Goal: Information Seeking & Learning: Learn about a topic

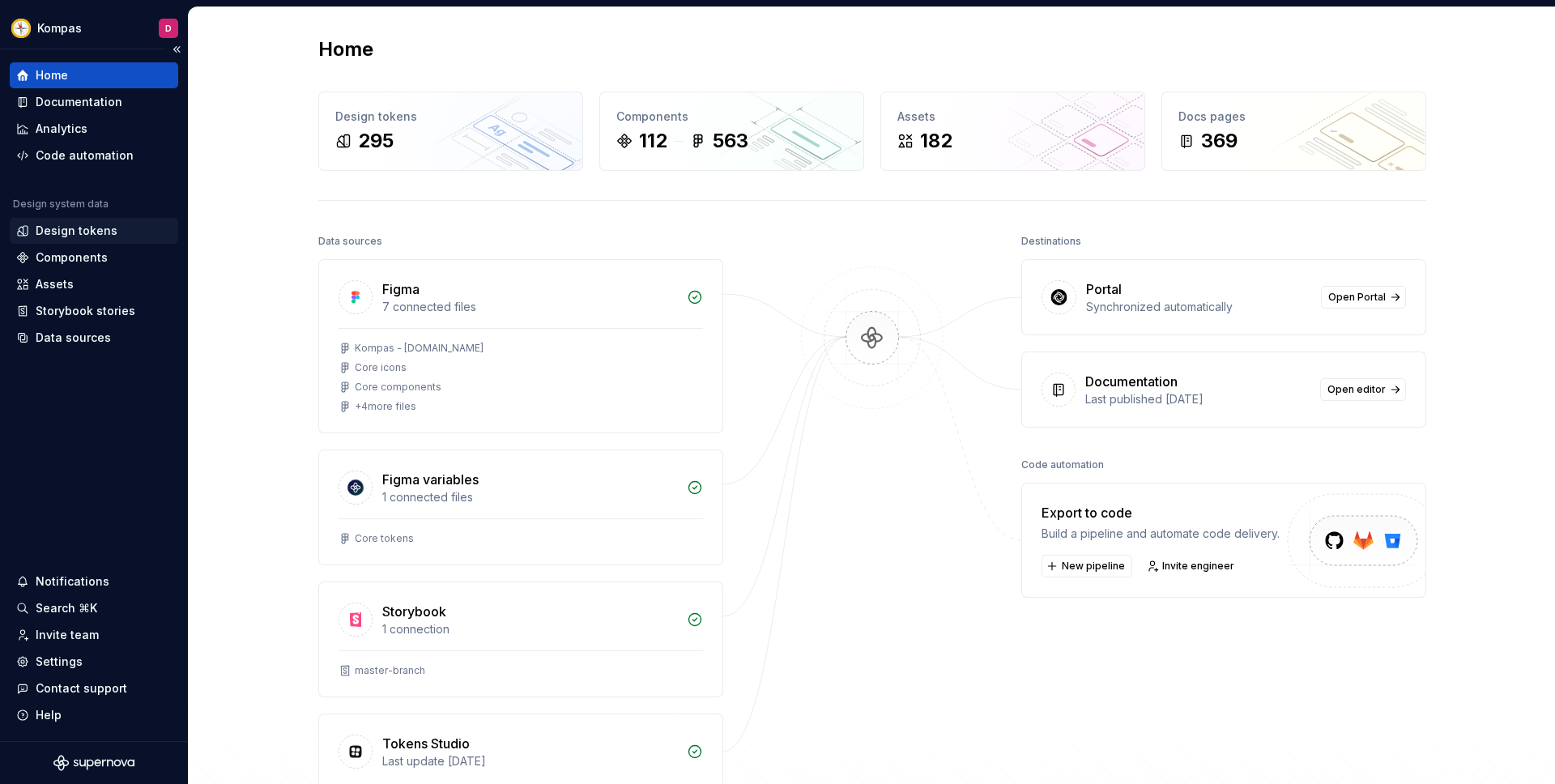
click at [87, 231] on div "Design tokens" at bounding box center [76, 230] width 82 height 16
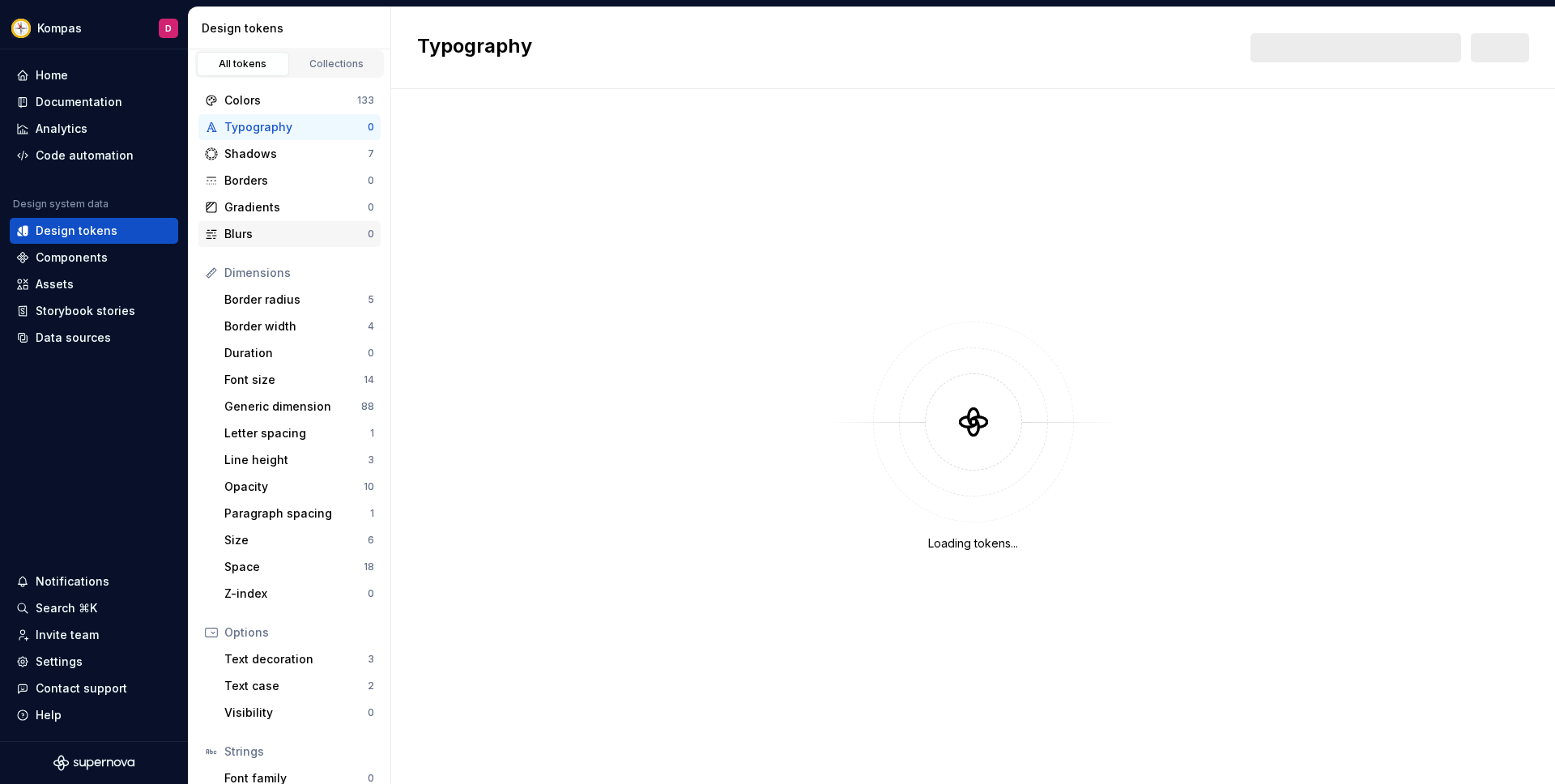
scroll to position [7, 0]
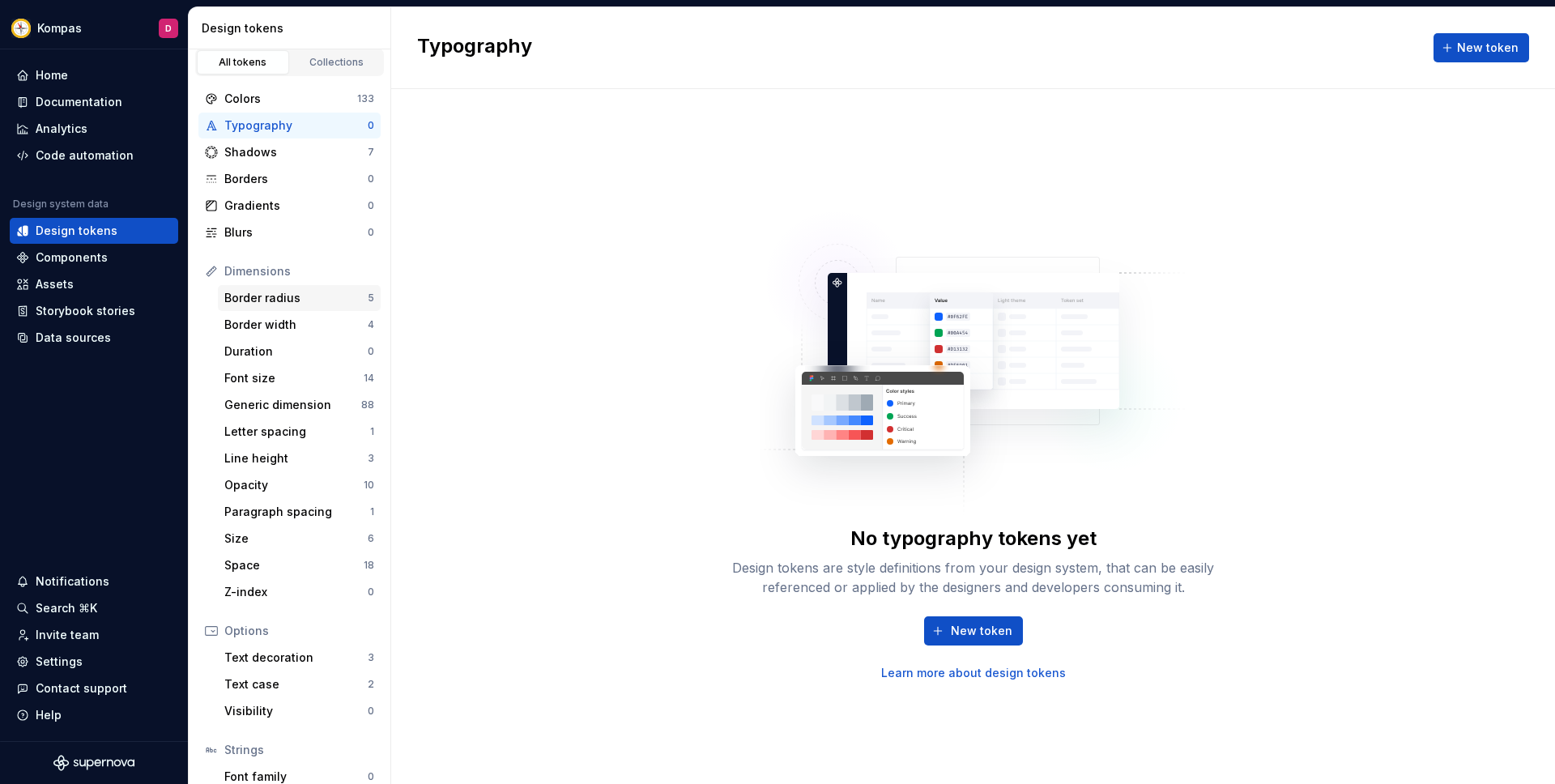
click at [306, 298] on div "Border radius" at bounding box center [296, 298] width 143 height 16
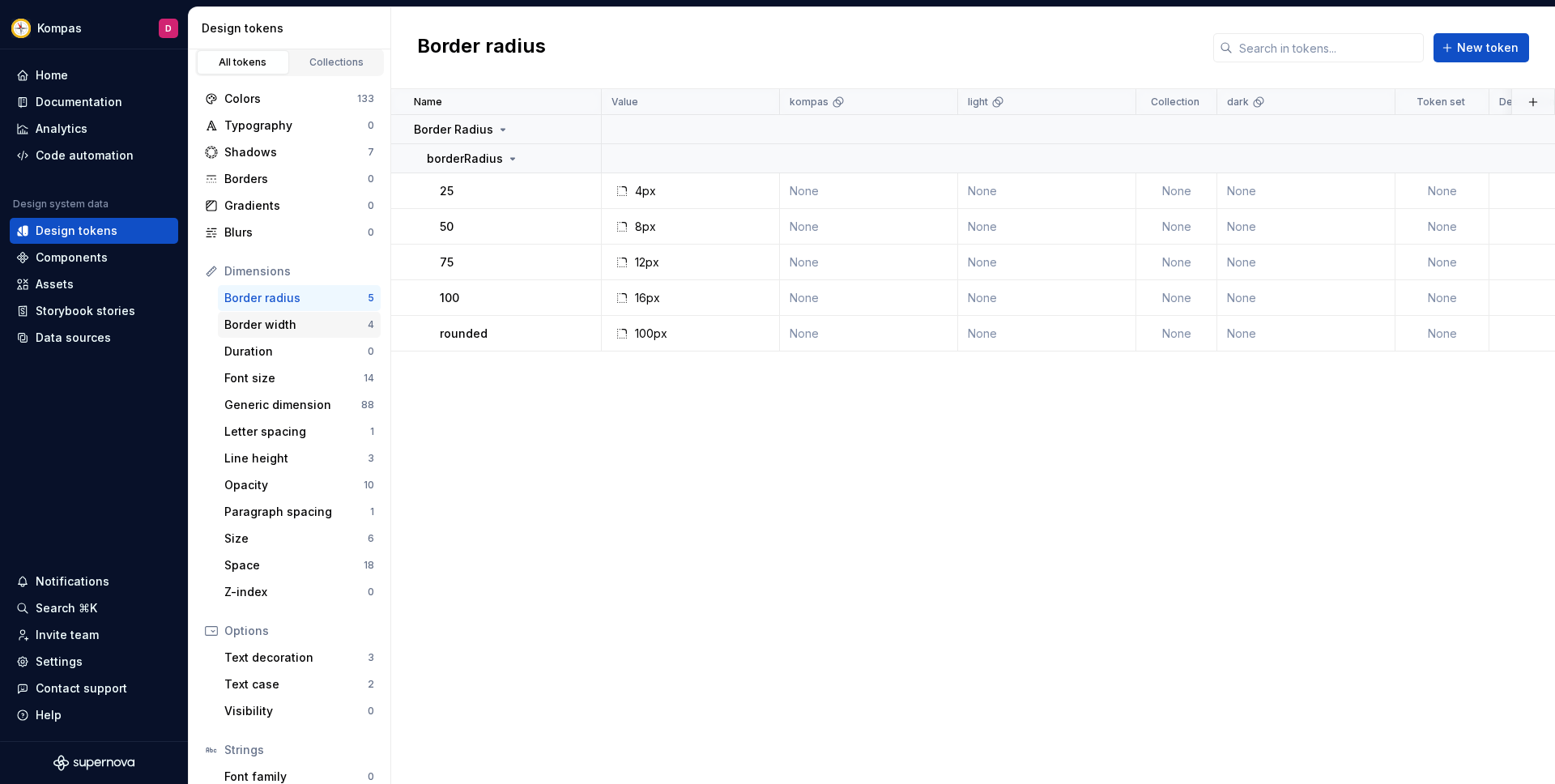
click at [329, 330] on div "Border width" at bounding box center [296, 325] width 143 height 16
click at [325, 298] on div "Border radius" at bounding box center [296, 298] width 143 height 16
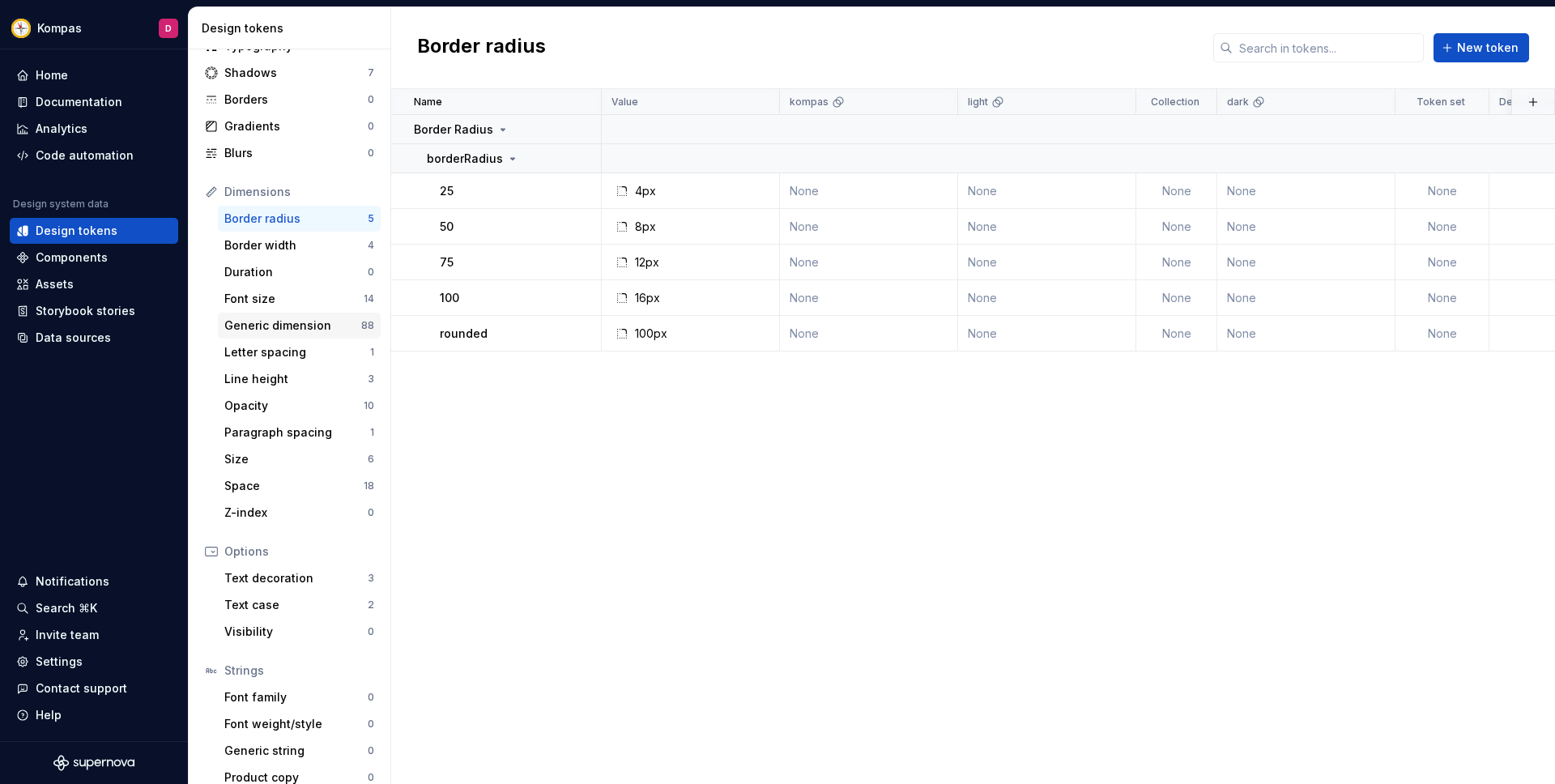
scroll to position [102, 0]
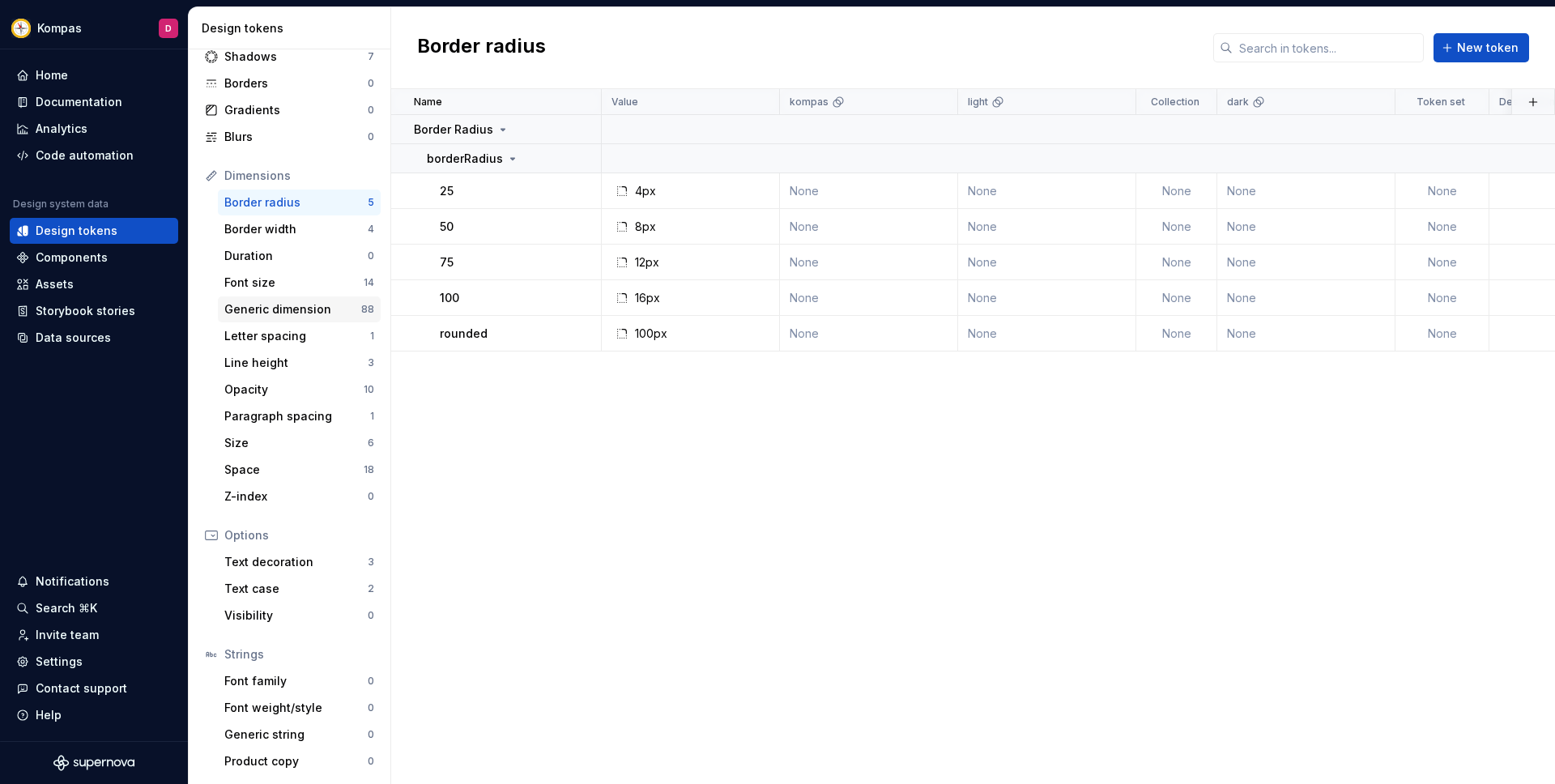
click at [320, 312] on div "Generic dimension" at bounding box center [292, 309] width 137 height 16
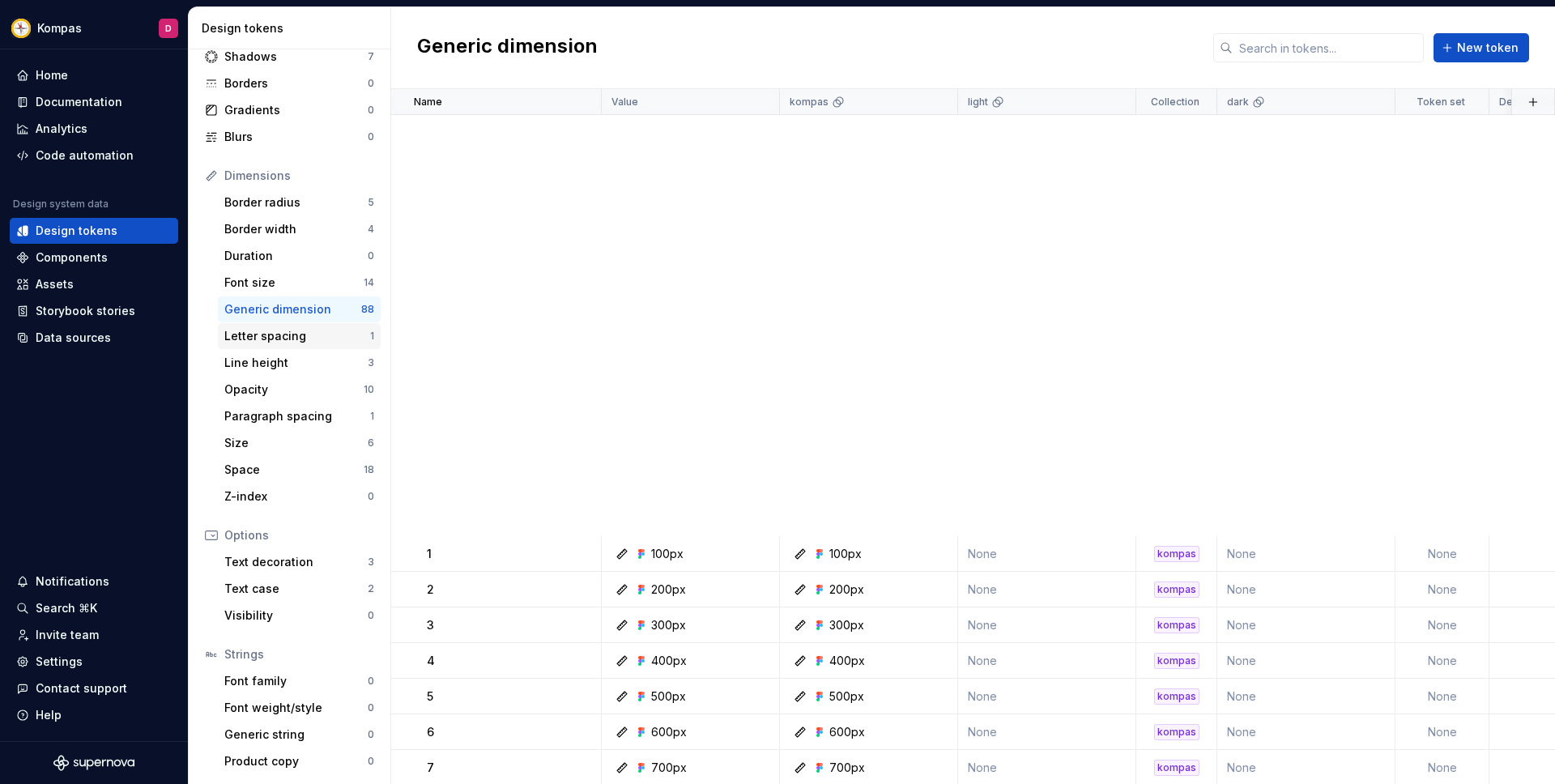
scroll to position [1041, 0]
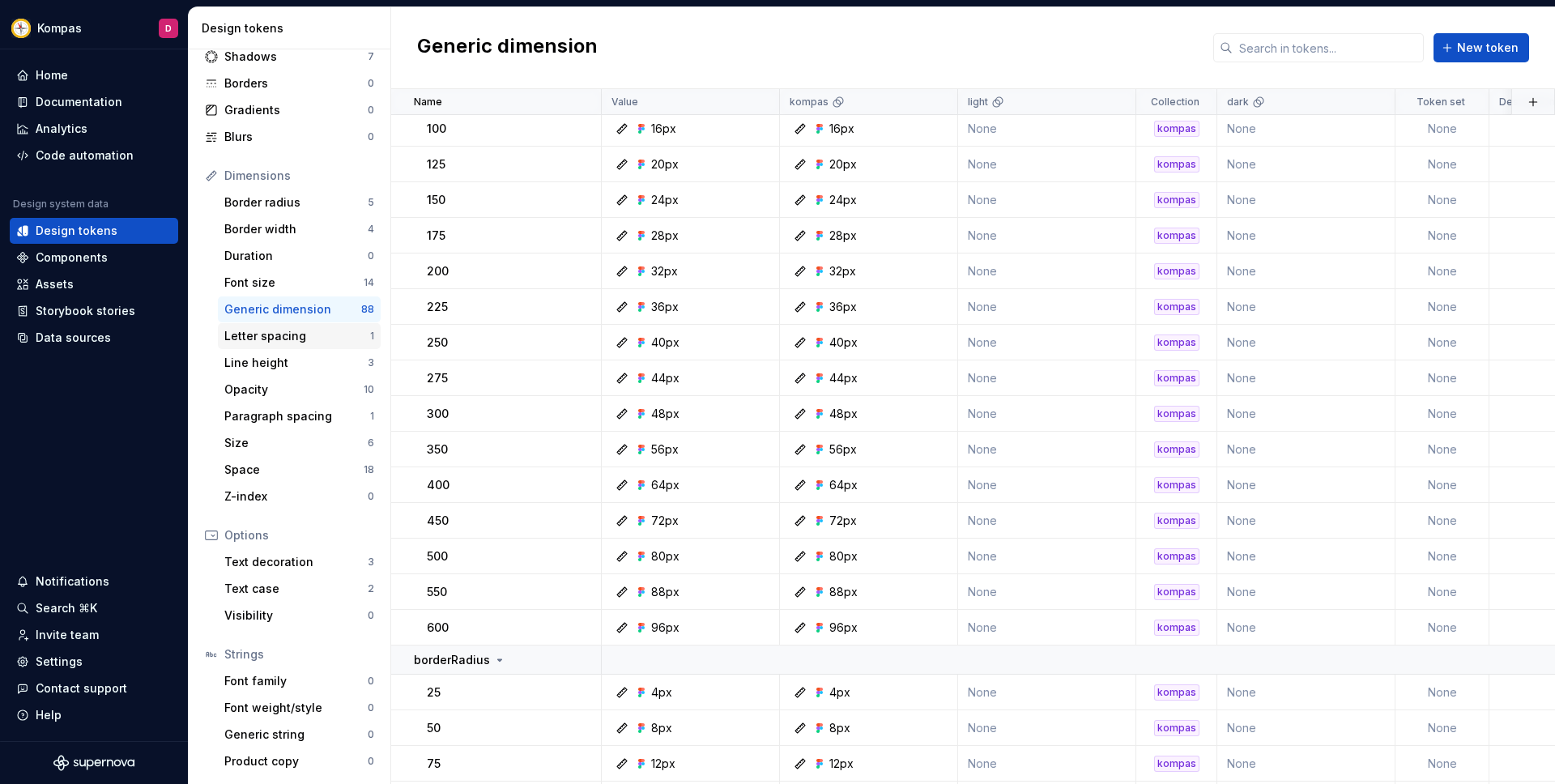
click at [294, 338] on div "Letter spacing" at bounding box center [297, 335] width 146 height 16
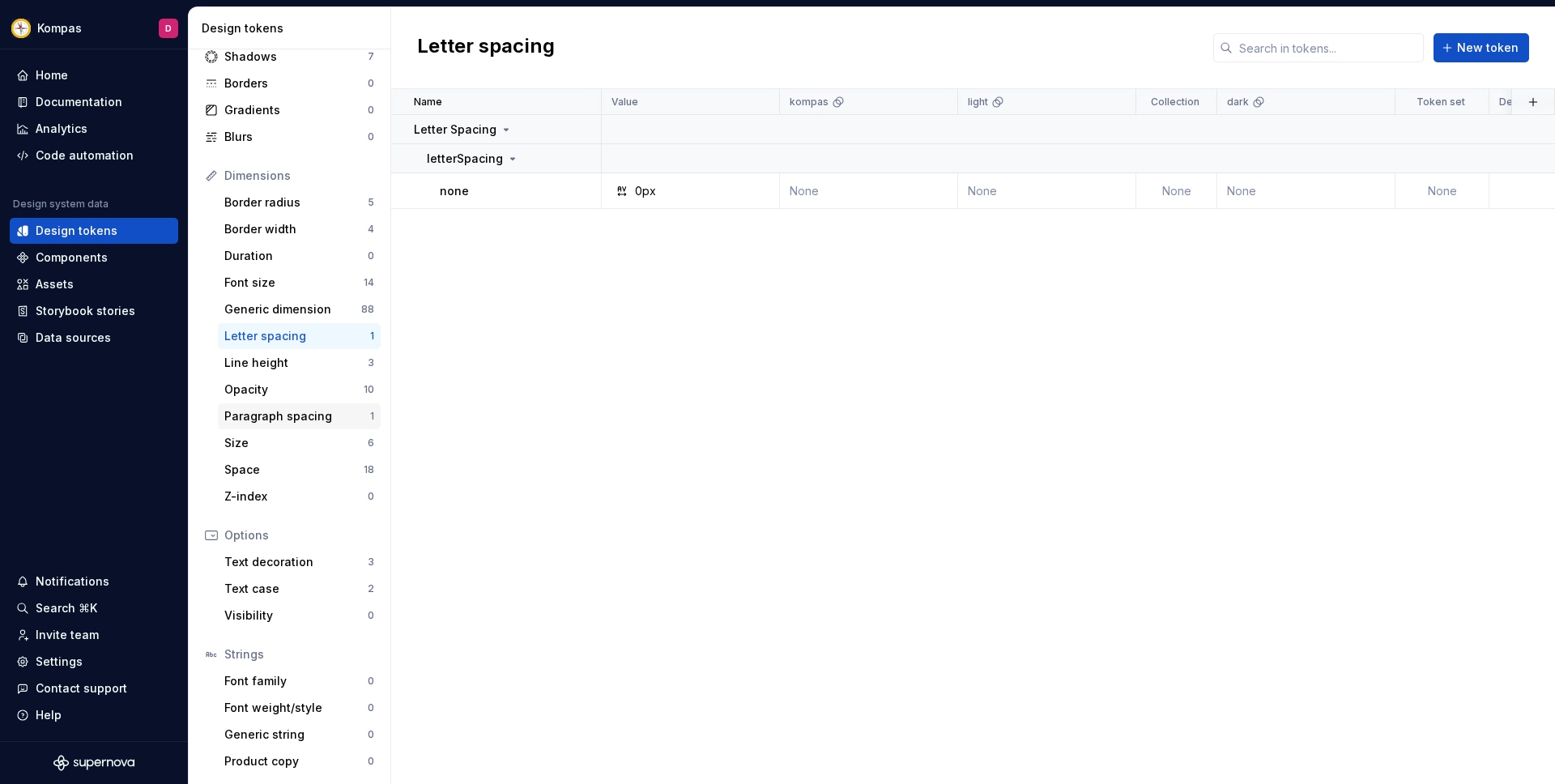
click at [291, 408] on div "Paragraph spacing" at bounding box center [297, 416] width 146 height 16
click at [286, 458] on div "Space 18" at bounding box center [299, 469] width 162 height 26
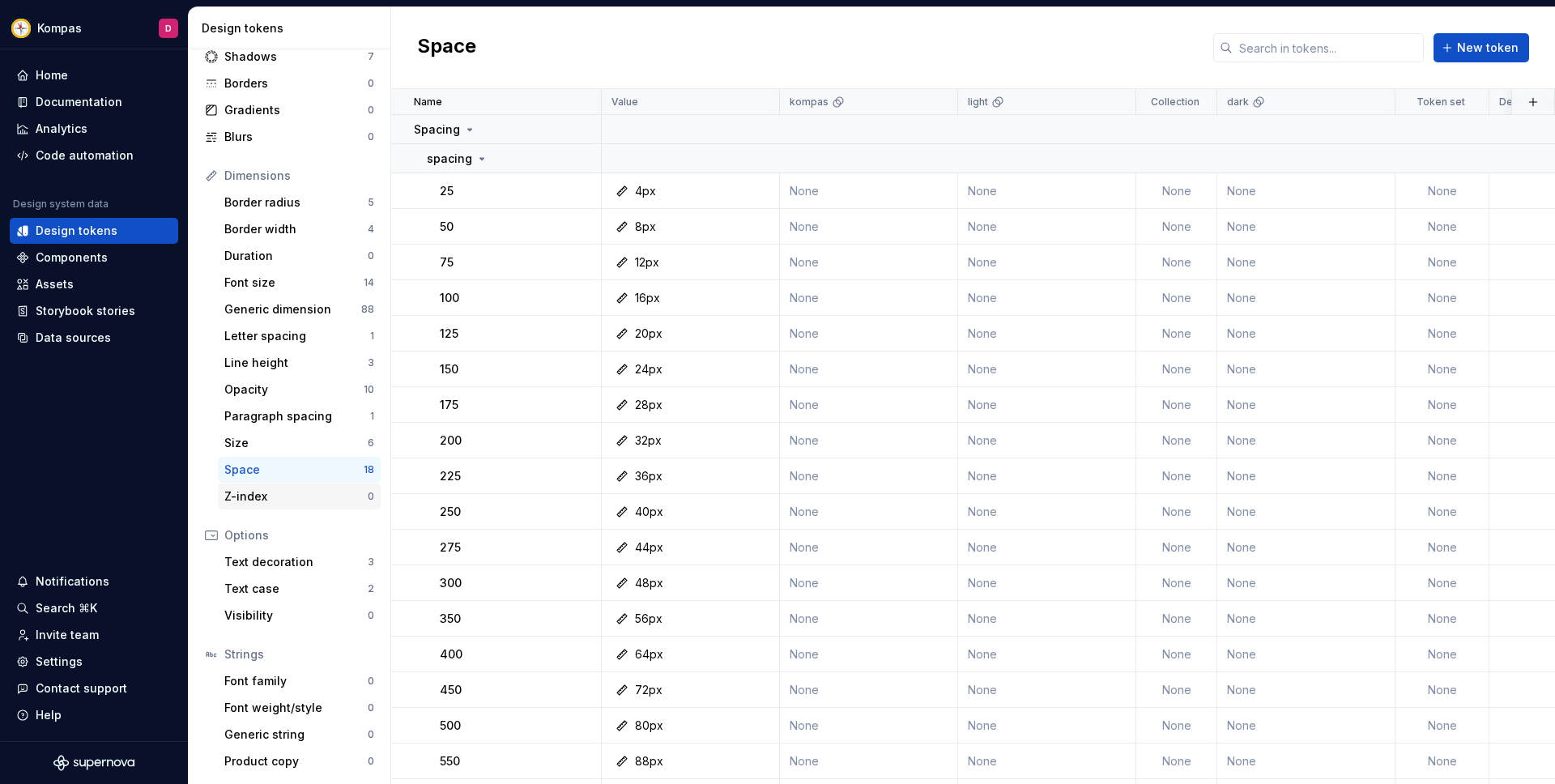
click at [277, 486] on div "Z-index 0" at bounding box center [299, 496] width 162 height 26
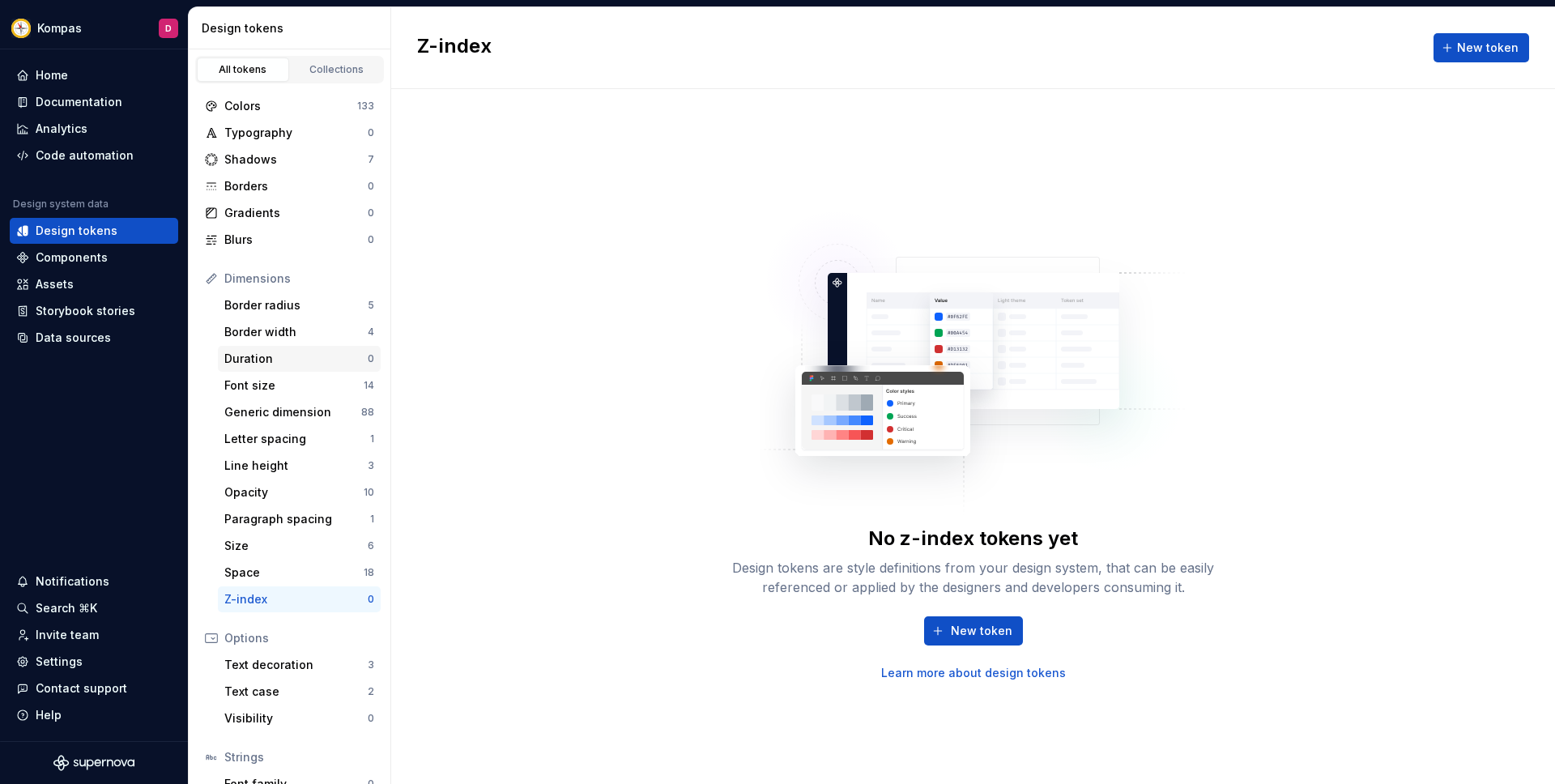
click at [281, 354] on div "Duration" at bounding box center [296, 358] width 143 height 16
click at [279, 333] on div "Border width" at bounding box center [296, 332] width 143 height 16
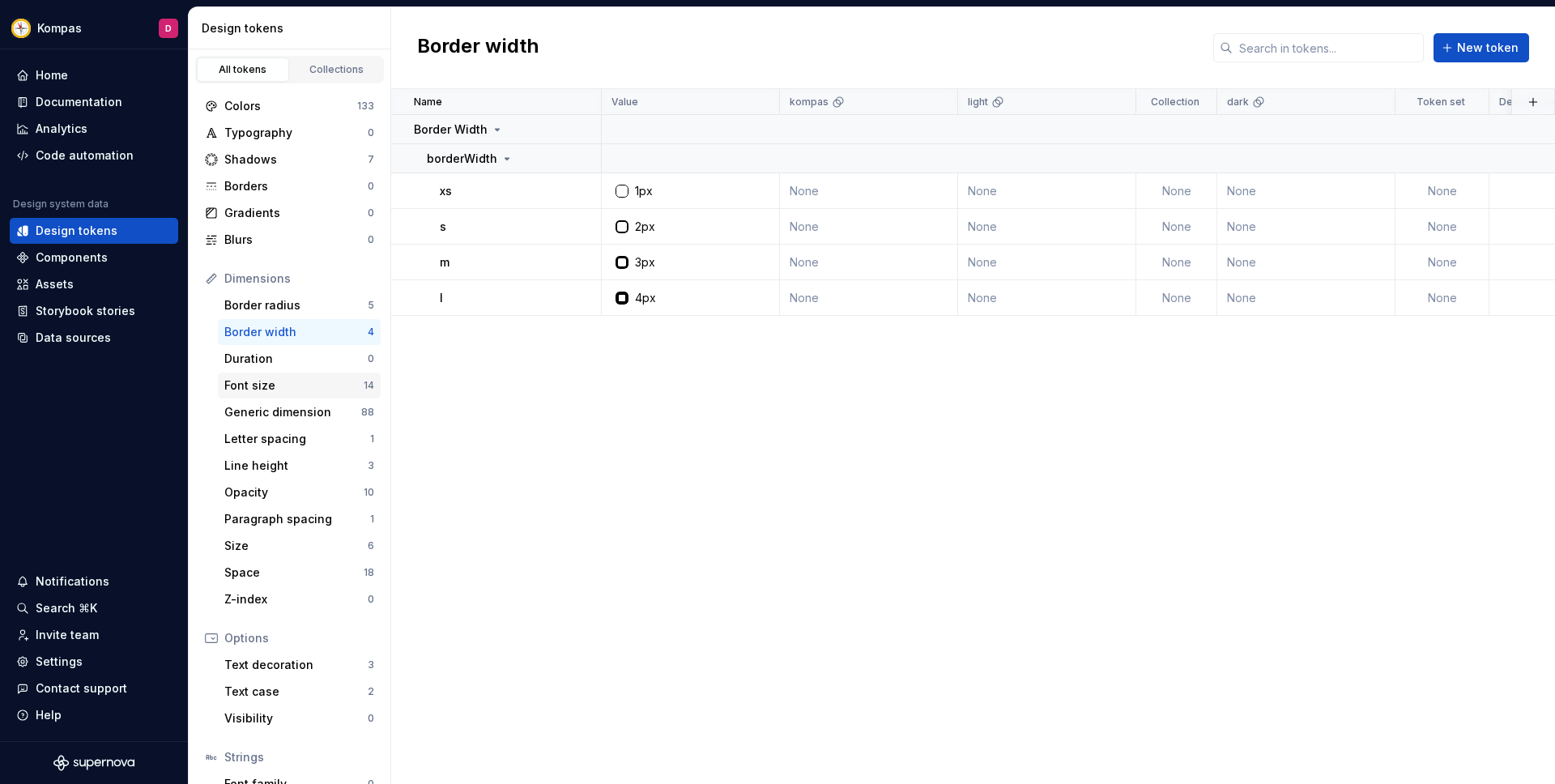
click at [292, 388] on div "Font size" at bounding box center [294, 385] width 140 height 16
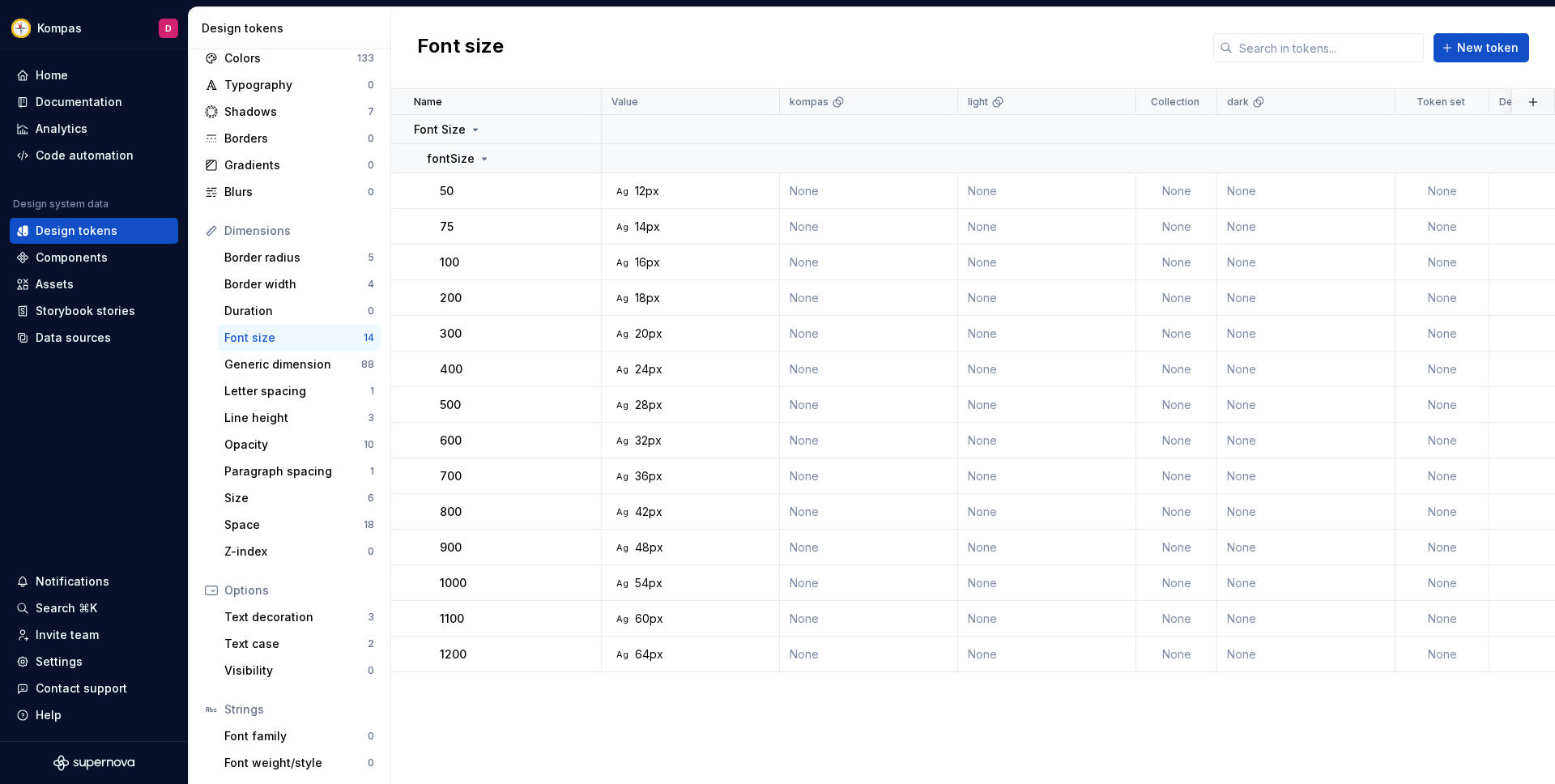
scroll to position [81, 0]
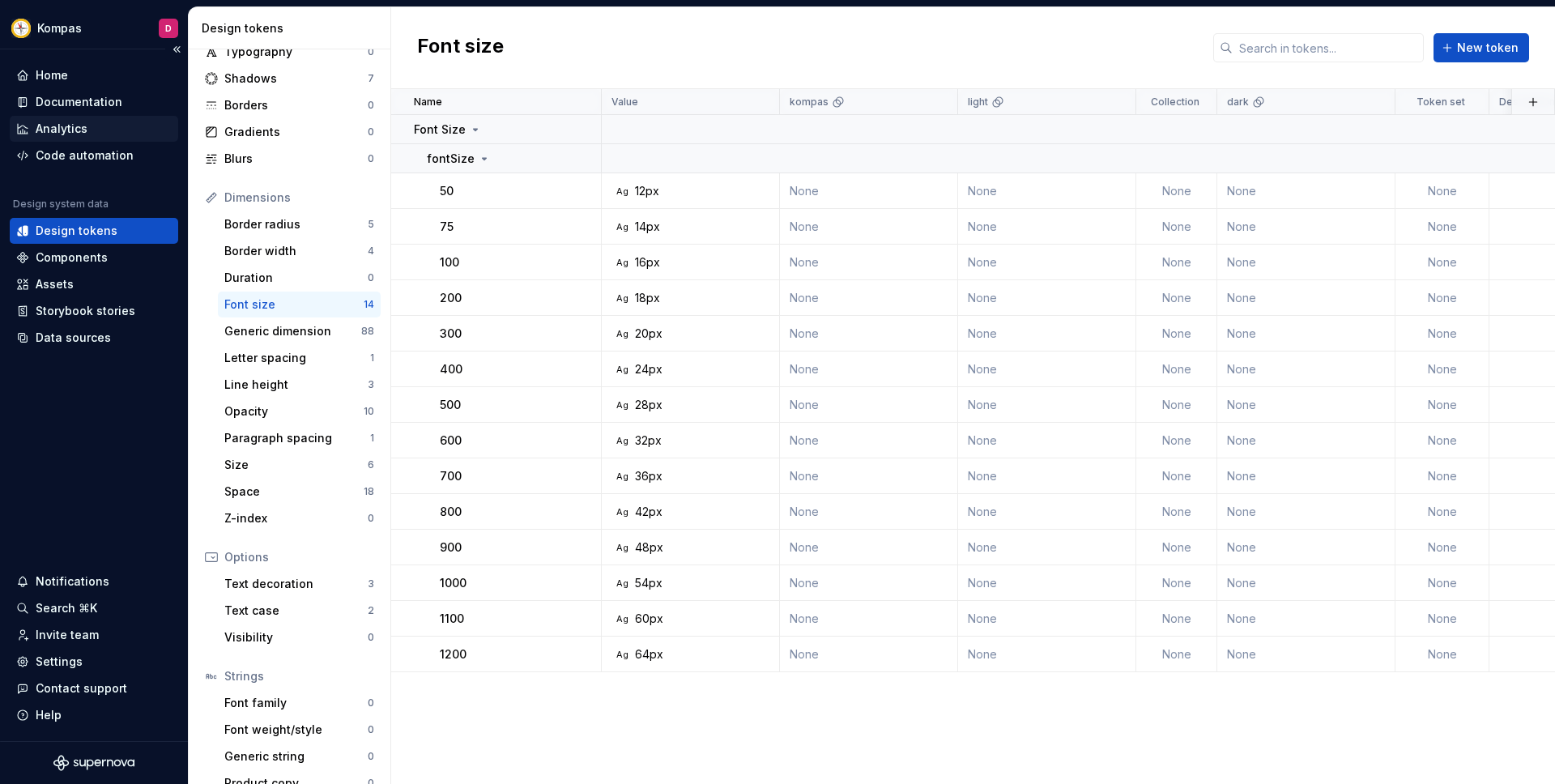
click at [76, 130] on div "Analytics" at bounding box center [61, 129] width 52 height 16
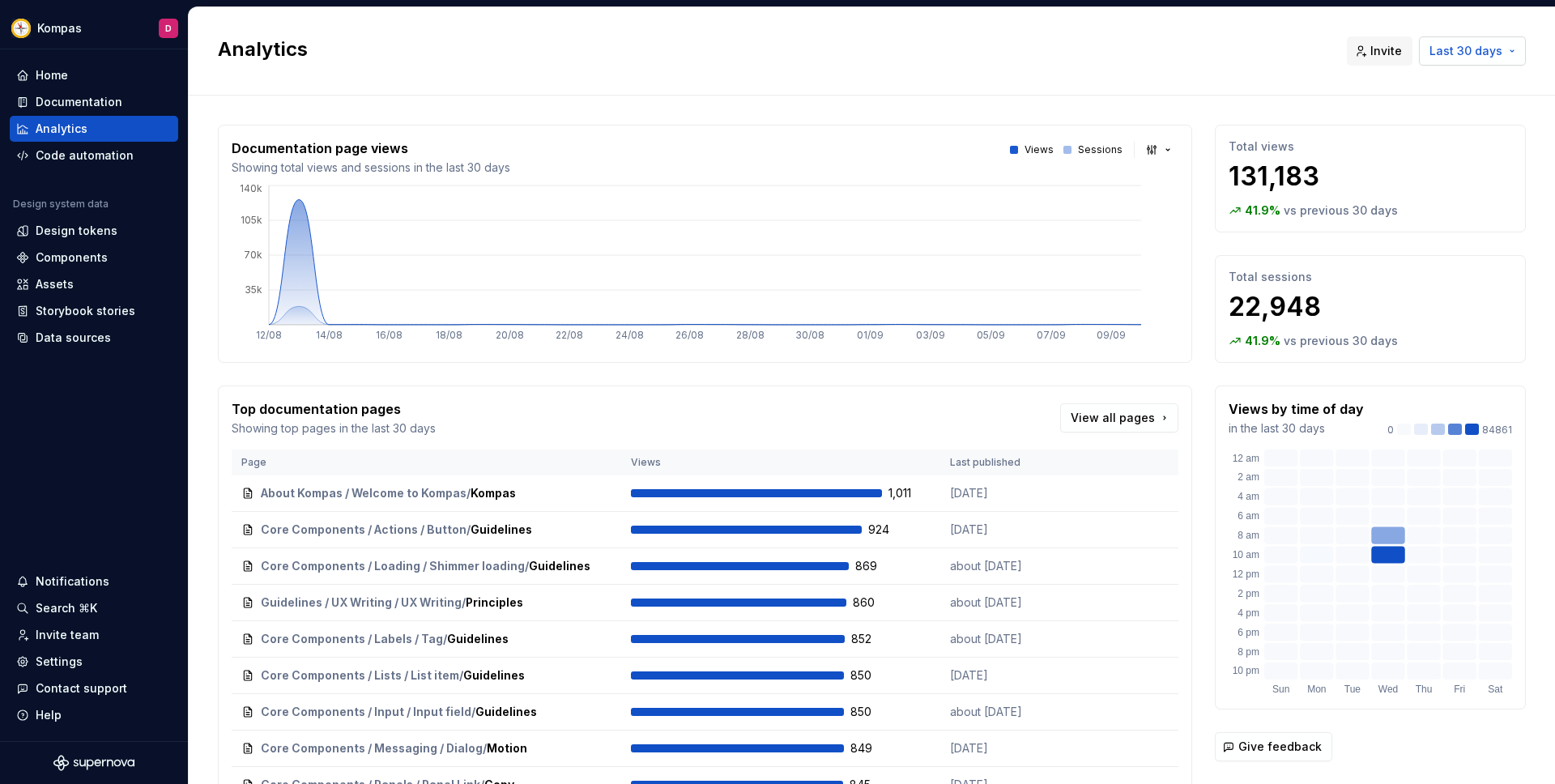
click at [1476, 47] on span "Last 30 days" at bounding box center [1466, 51] width 73 height 16
click at [1421, 185] on div "Last year" at bounding box center [1404, 189] width 53 height 16
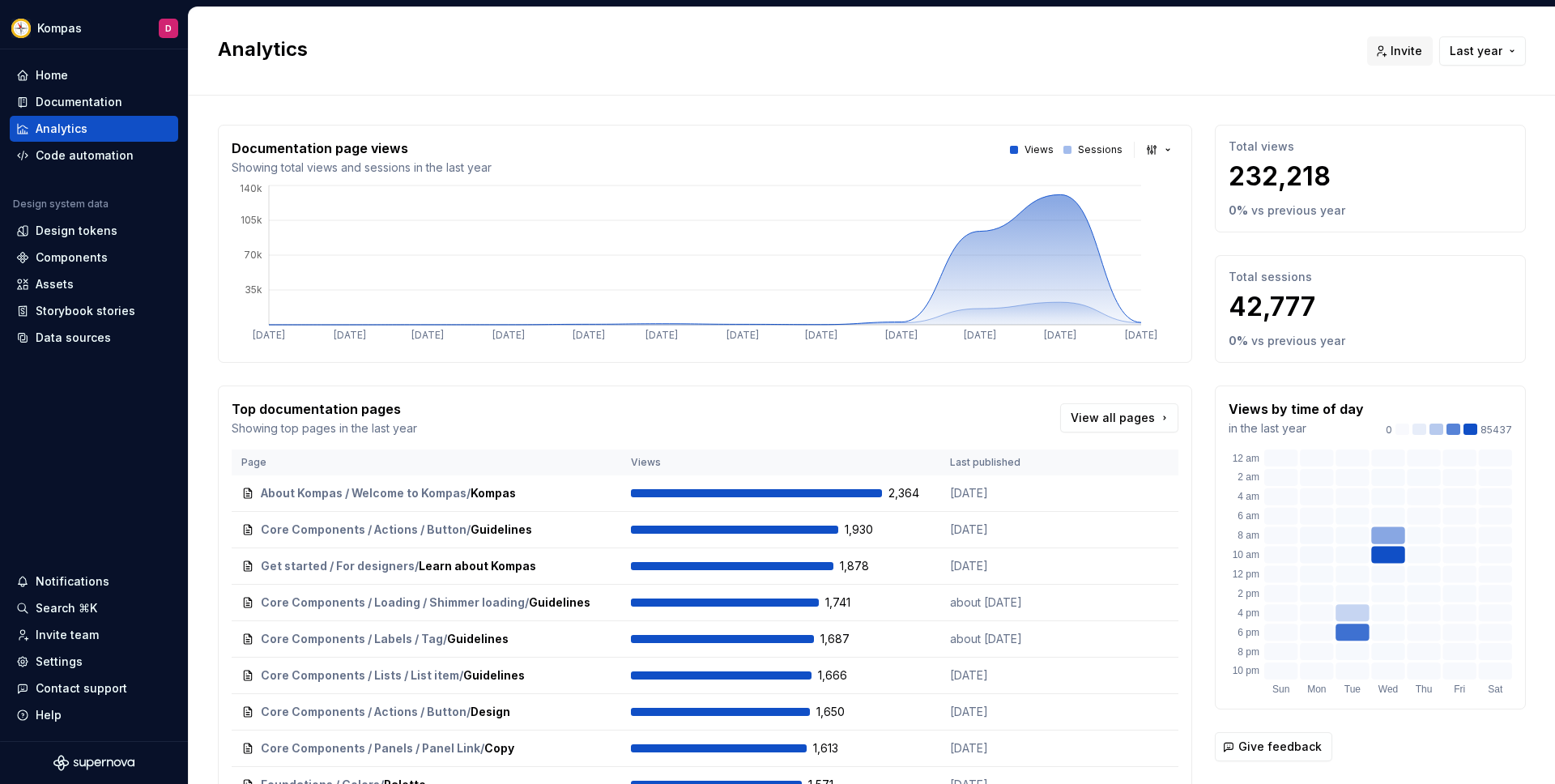
click at [1257, 307] on p "42,777" at bounding box center [1370, 306] width 283 height 33
click at [603, 487] on button "Open" at bounding box center [584, 494] width 54 height 23
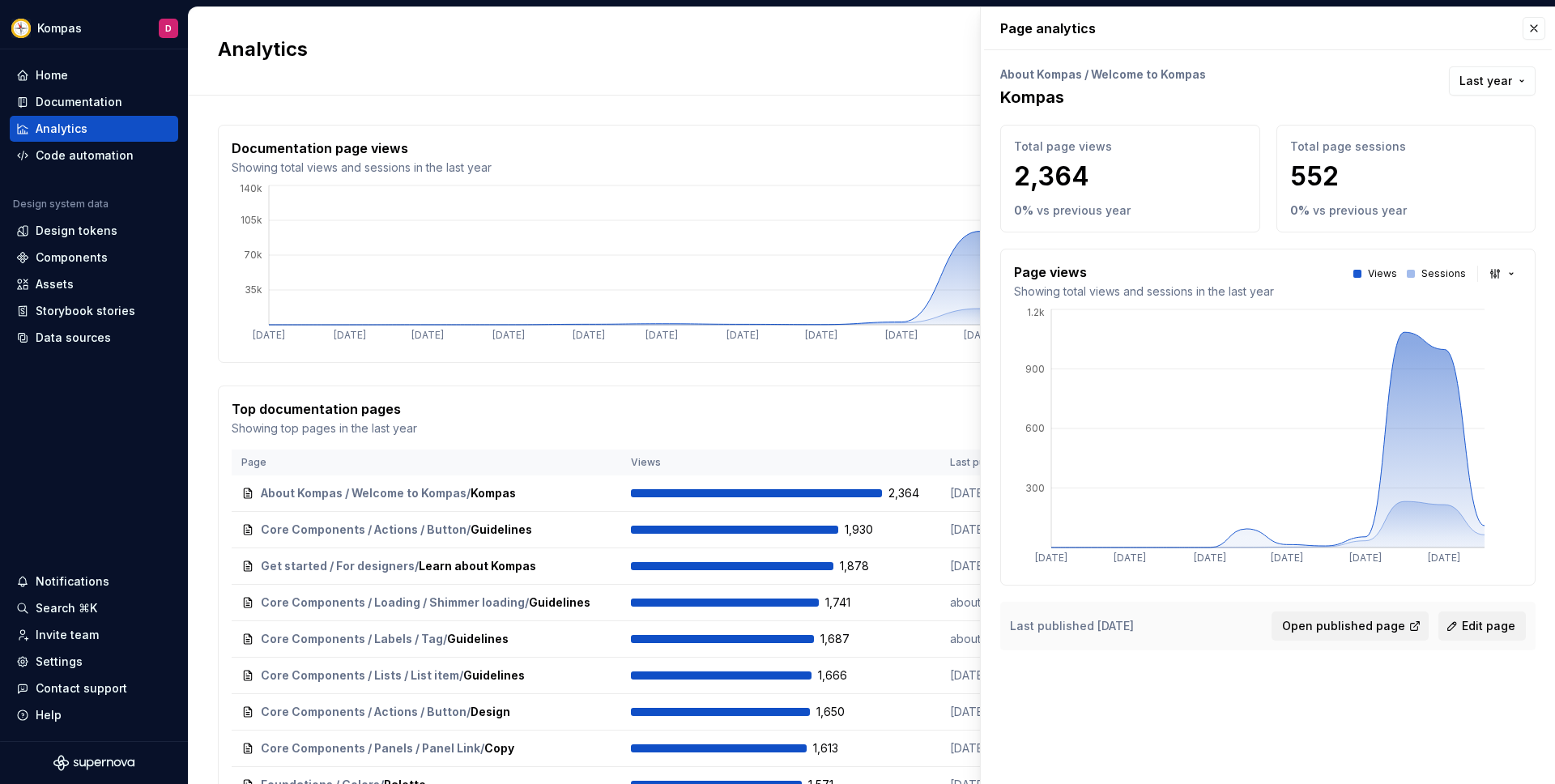
click at [577, 52] on h2 "Analytics" at bounding box center [782, 49] width 1129 height 26
click at [76, 100] on div "Documentation" at bounding box center [79, 102] width 87 height 16
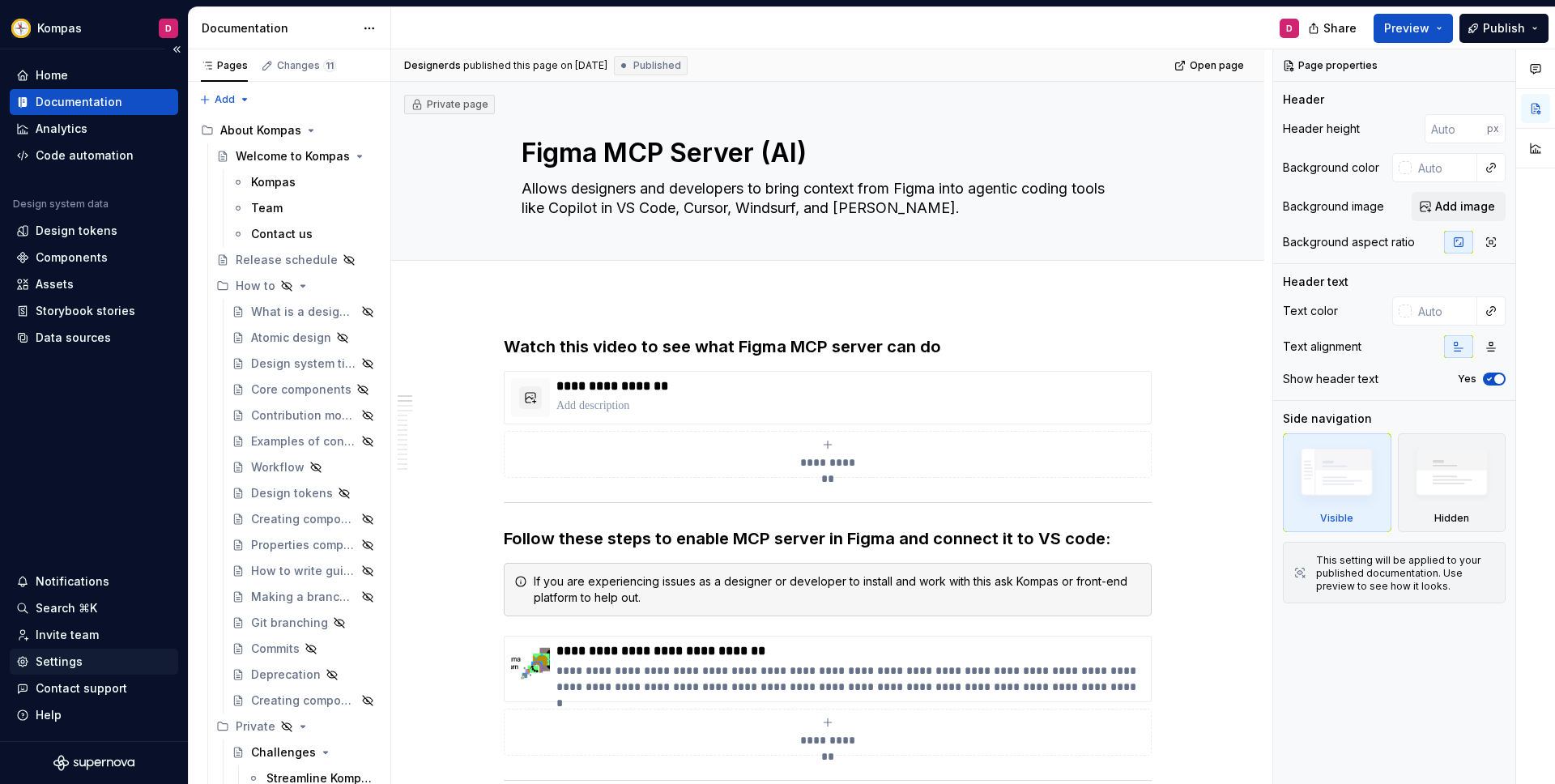
click at [87, 660] on div "Settings" at bounding box center [94, 661] width 155 height 16
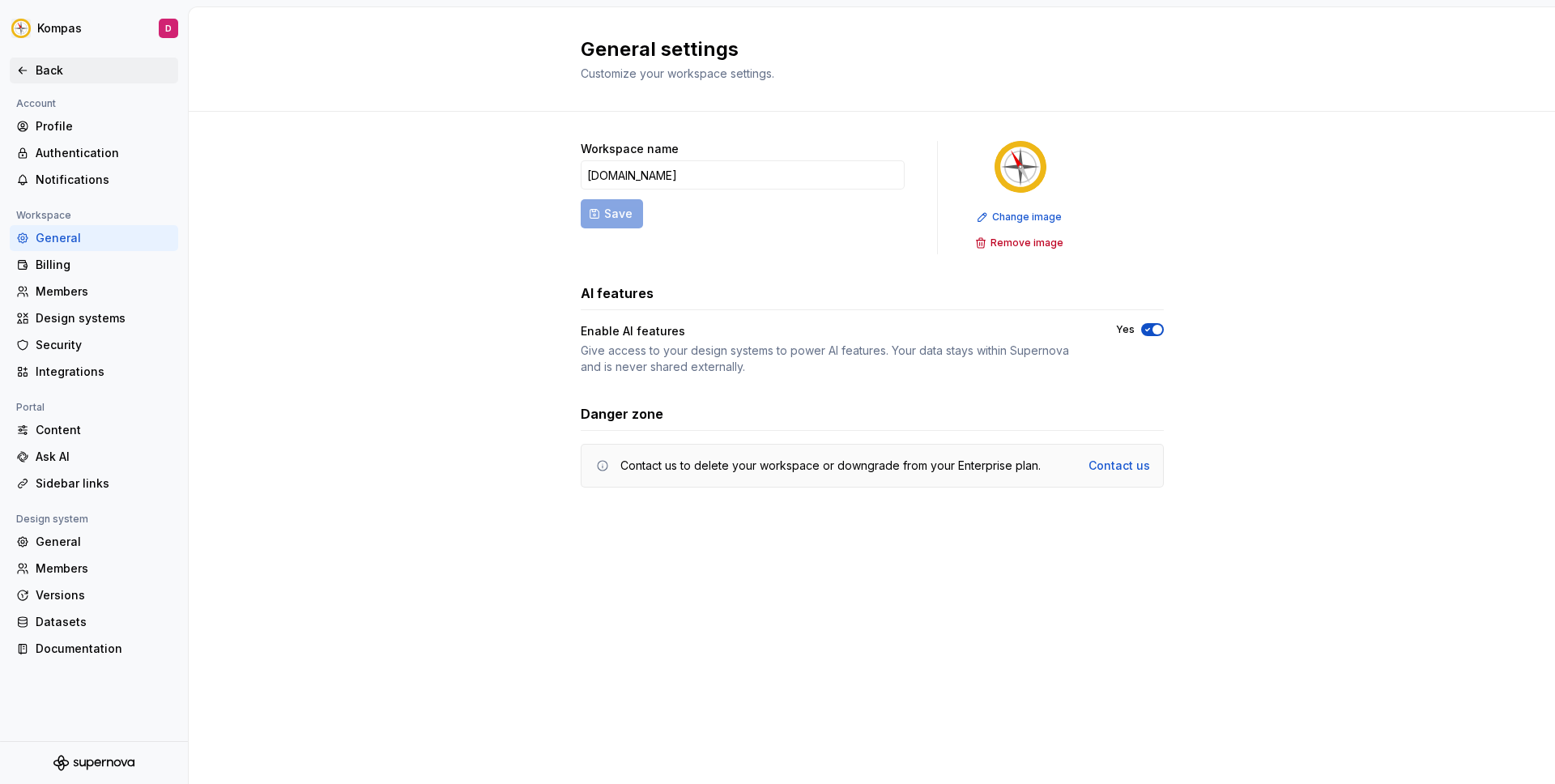
click at [34, 64] on div "Back" at bounding box center [94, 71] width 155 height 16
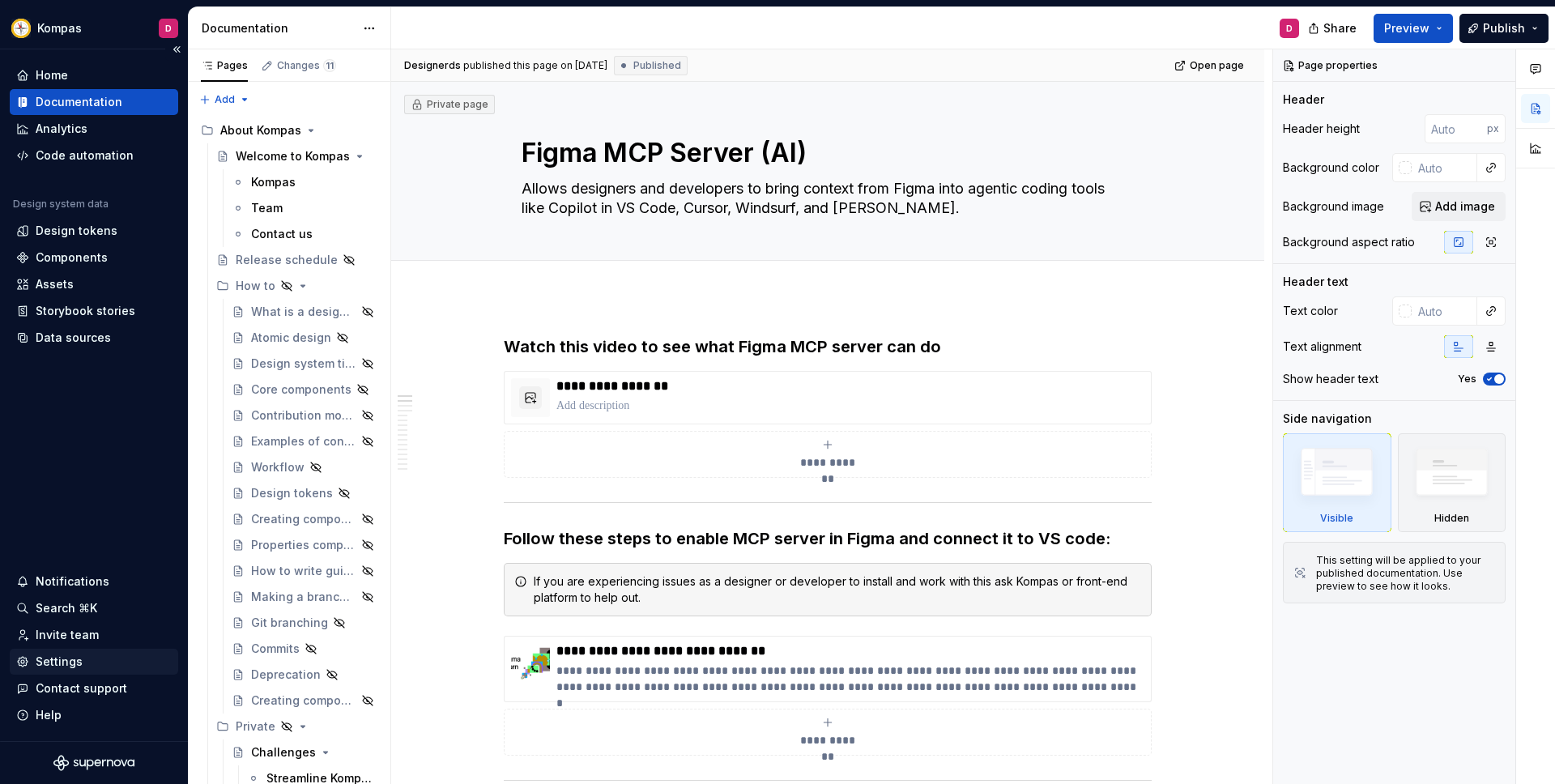
click at [65, 664] on div "Settings" at bounding box center [58, 661] width 47 height 16
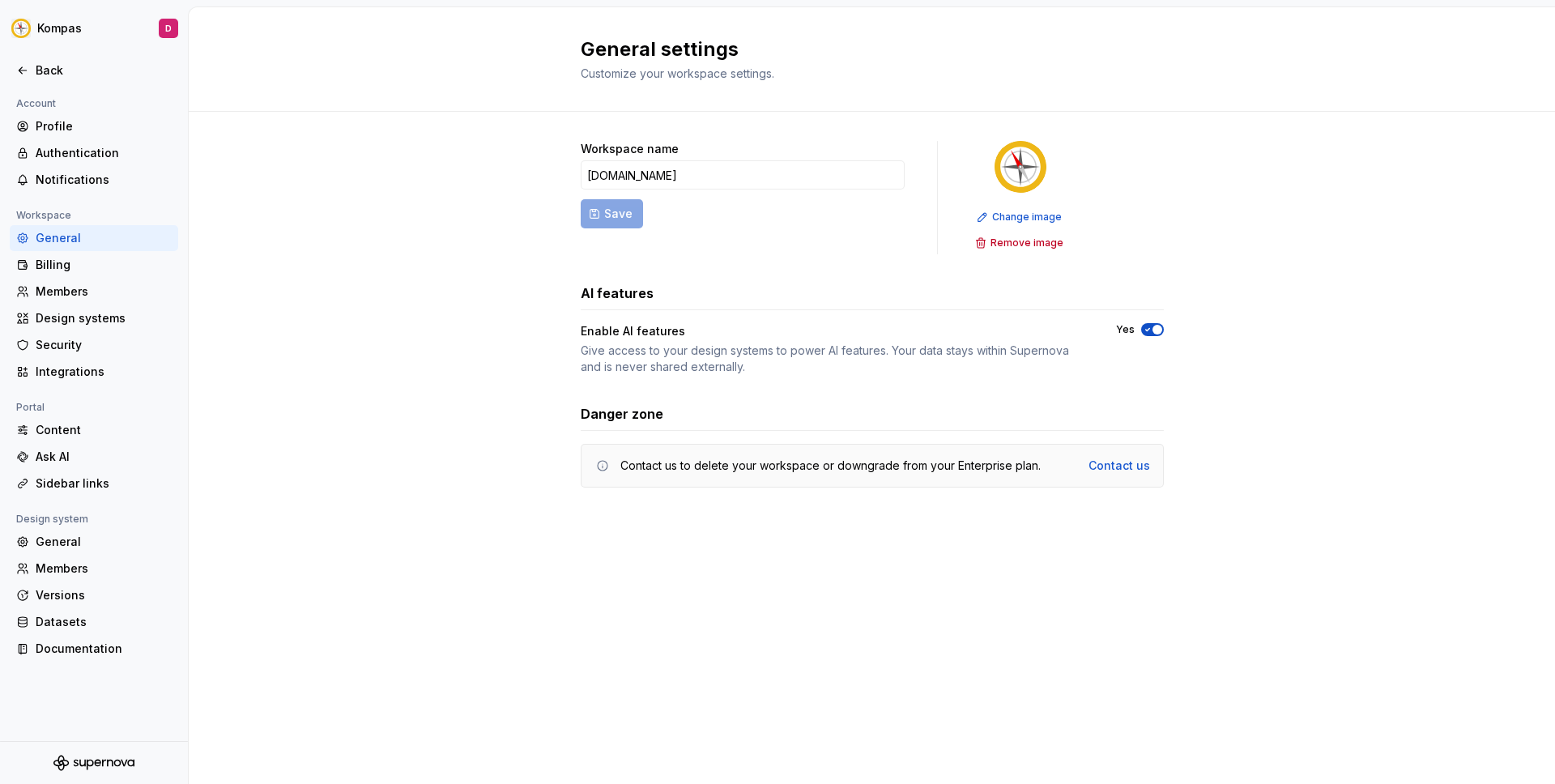
click at [126, 527] on div "Design system" at bounding box center [94, 519] width 169 height 19
click at [101, 541] on div "General" at bounding box center [103, 541] width 136 height 16
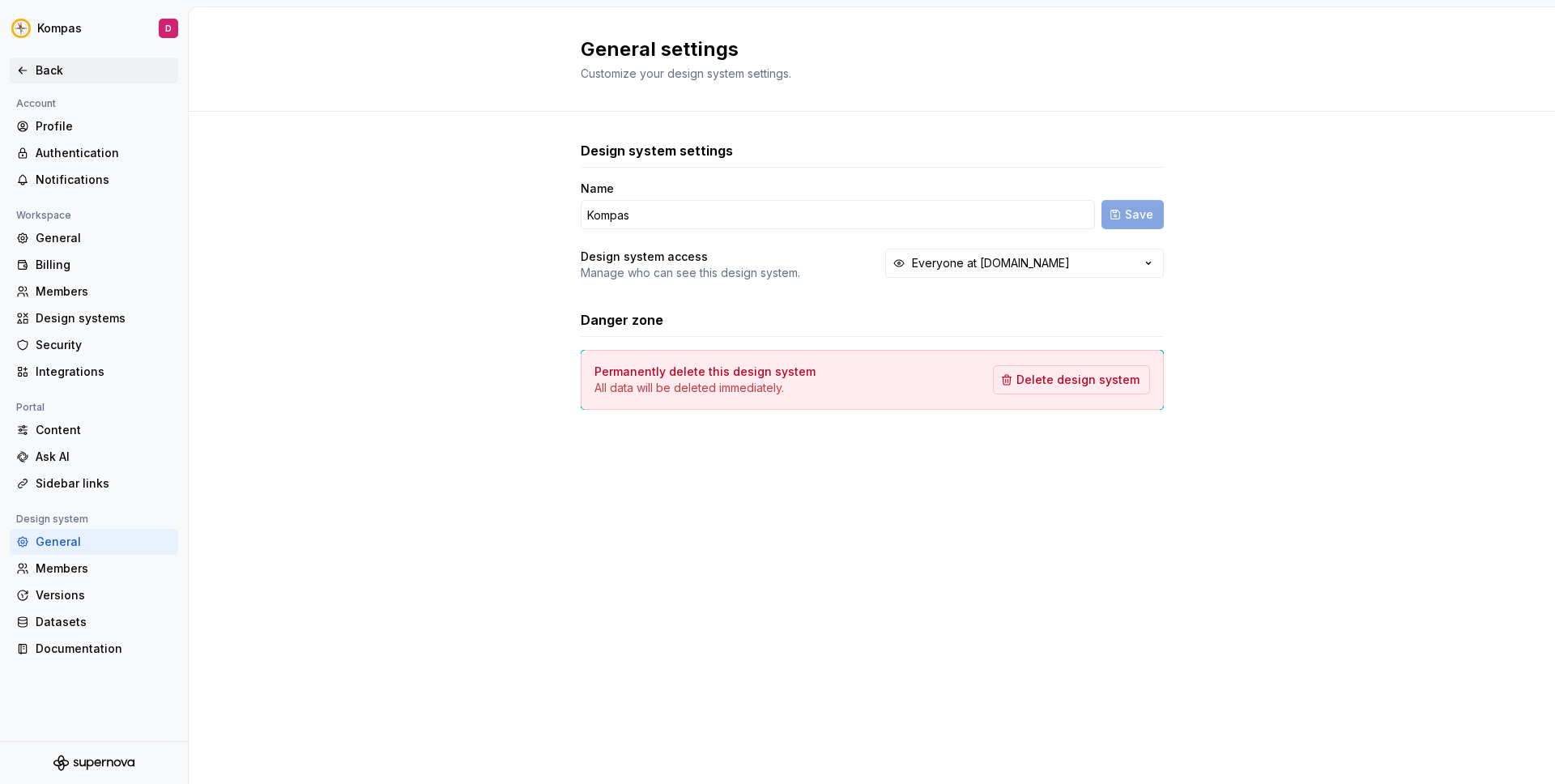
click at [29, 65] on div "Back" at bounding box center [94, 71] width 155 height 16
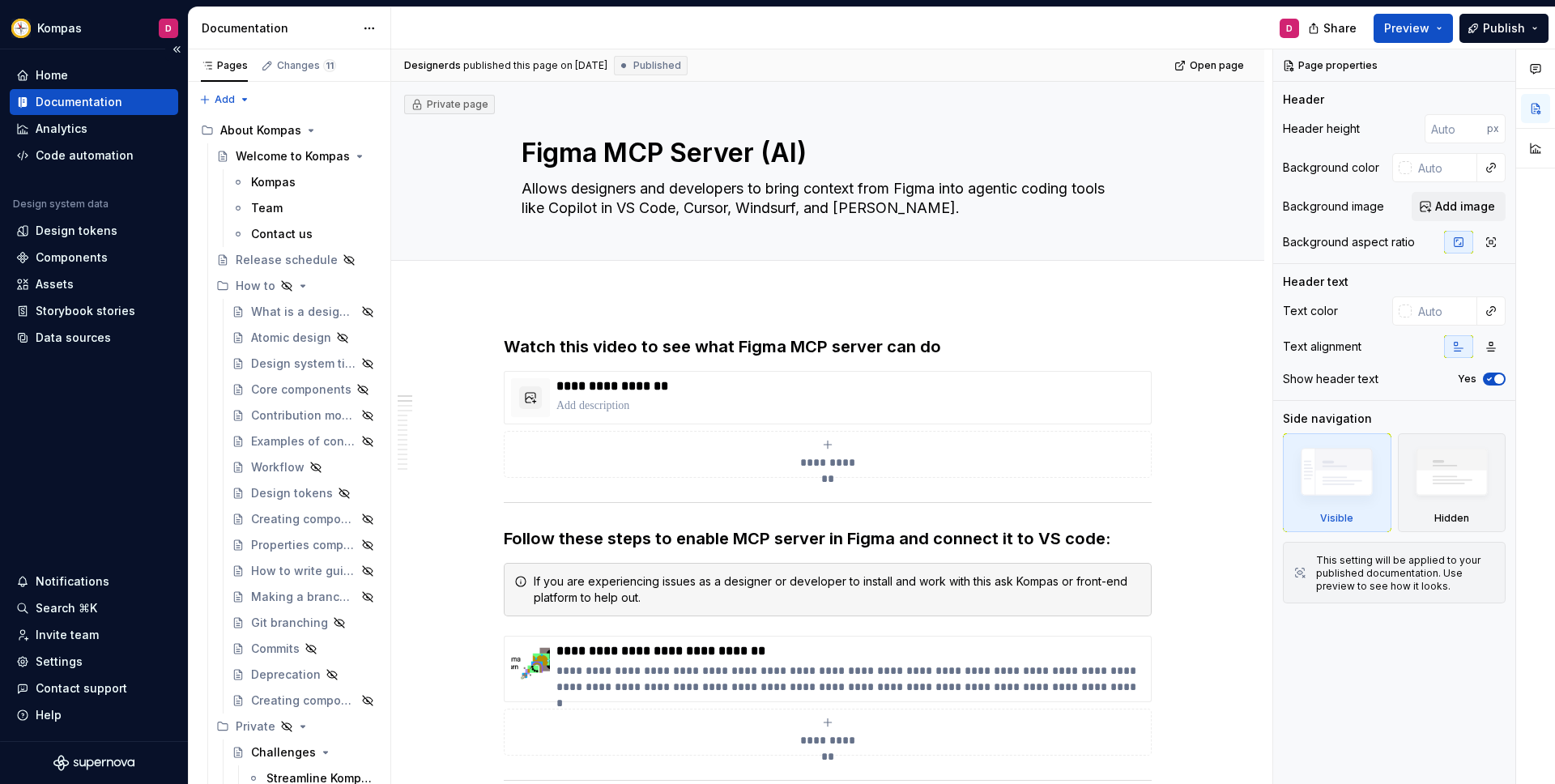
type textarea "*"
click at [91, 337] on div "Data sources" at bounding box center [72, 337] width 75 height 16
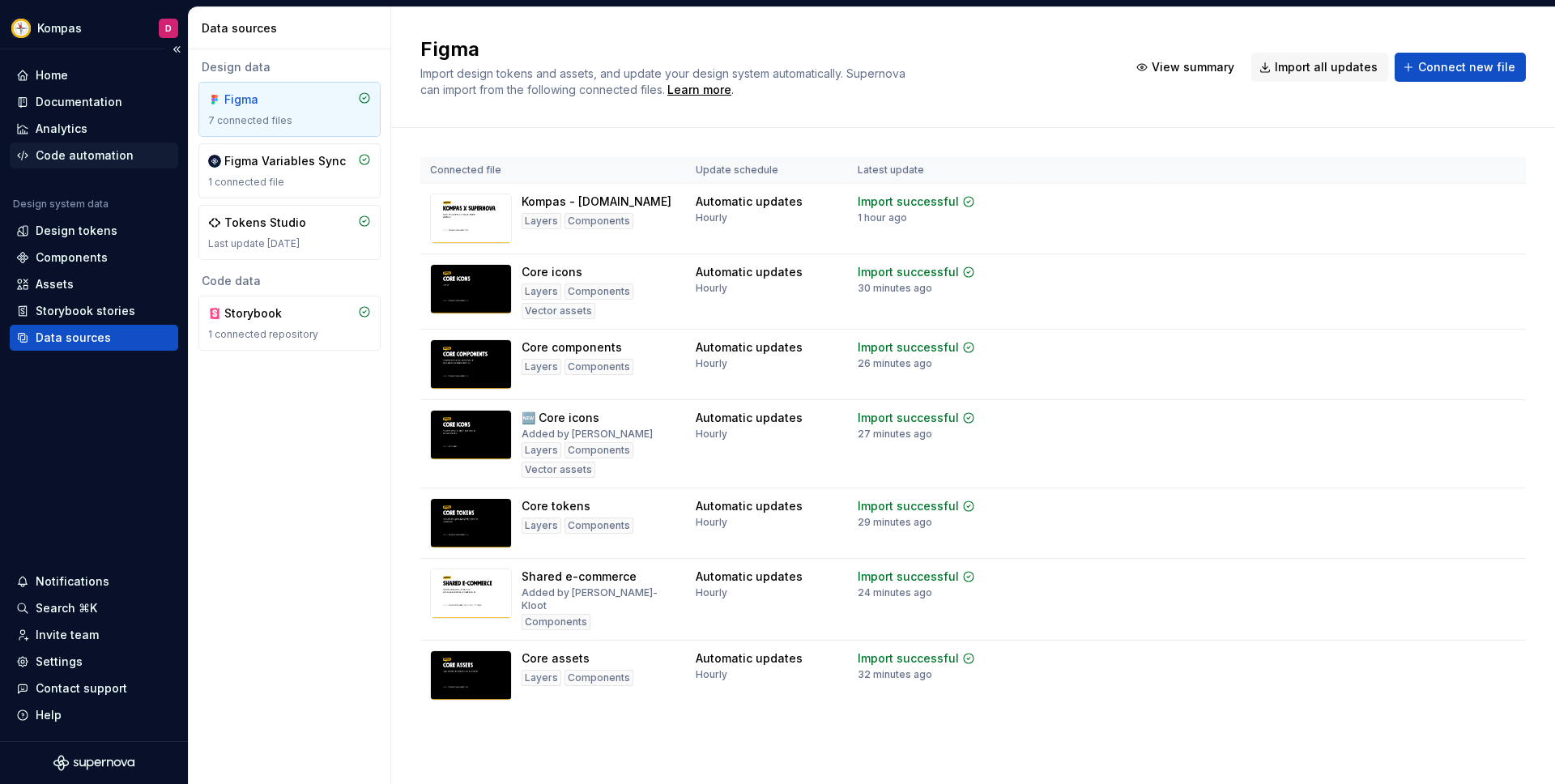
click at [84, 157] on div "Code automation" at bounding box center [84, 155] width 98 height 16
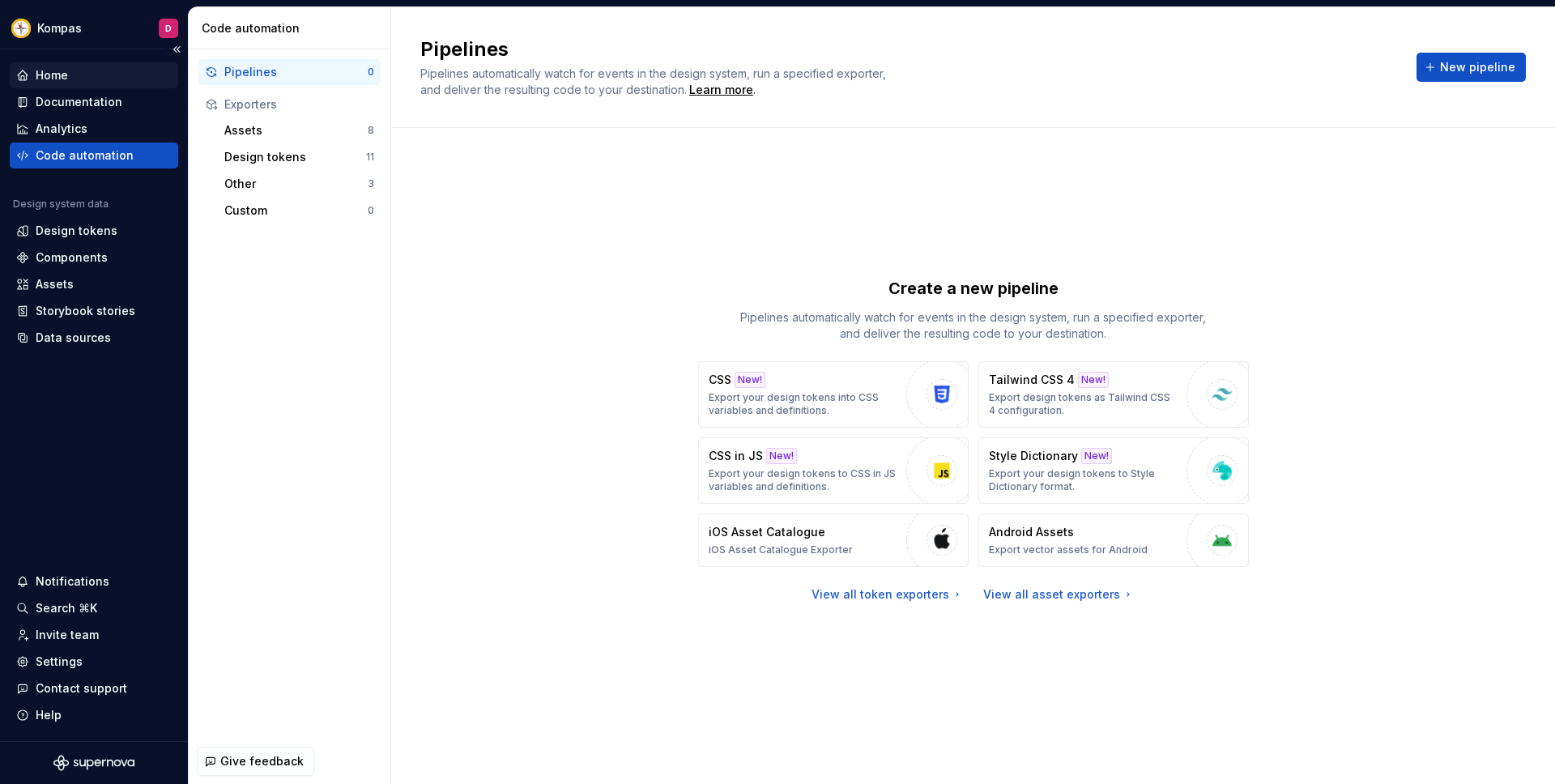
click at [94, 83] on div "Home" at bounding box center [94, 75] width 155 height 16
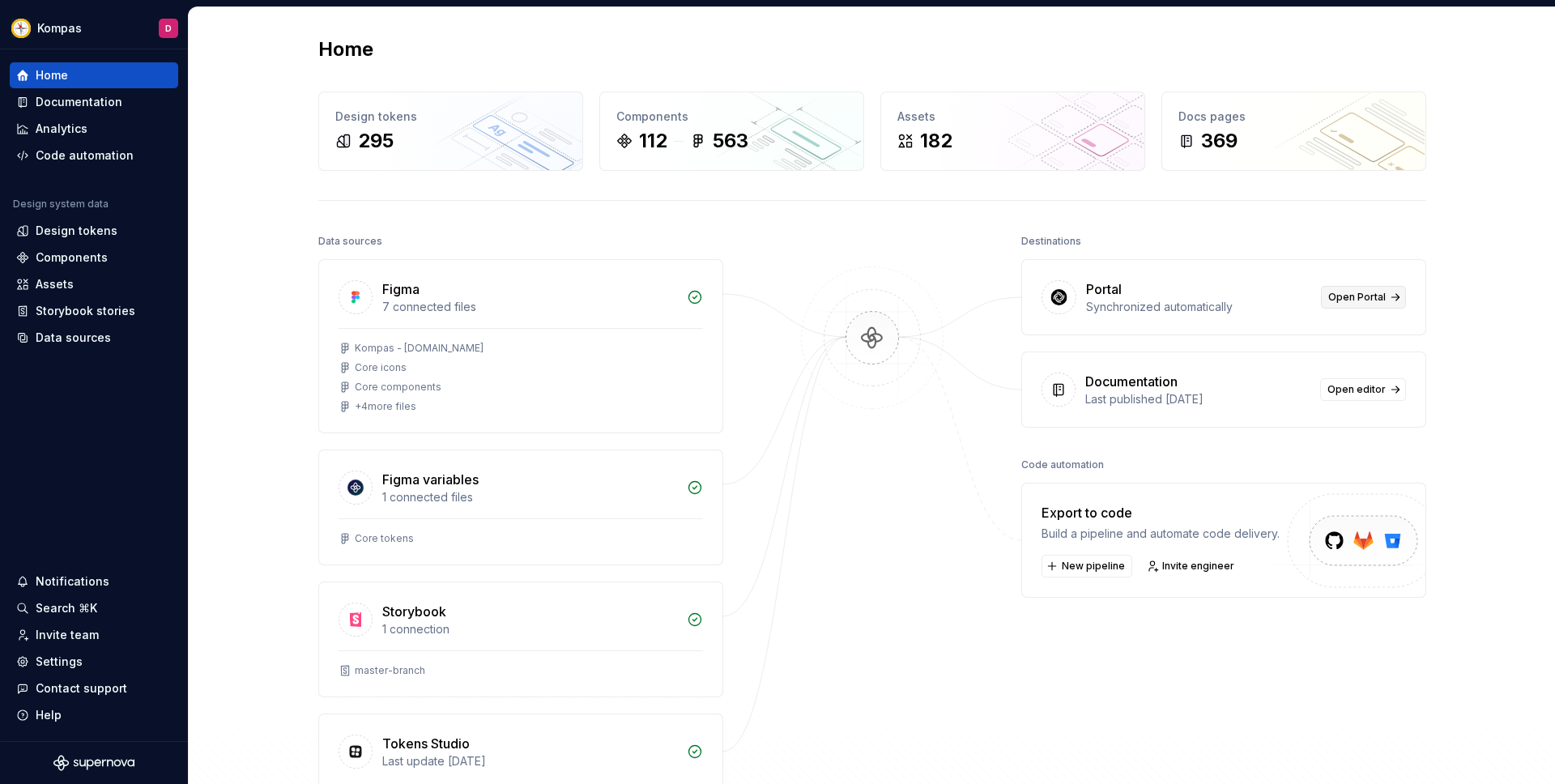
click at [1329, 288] on link "Open Portal" at bounding box center [1363, 298] width 85 height 23
click at [90, 125] on div "Analytics" at bounding box center [94, 129] width 155 height 16
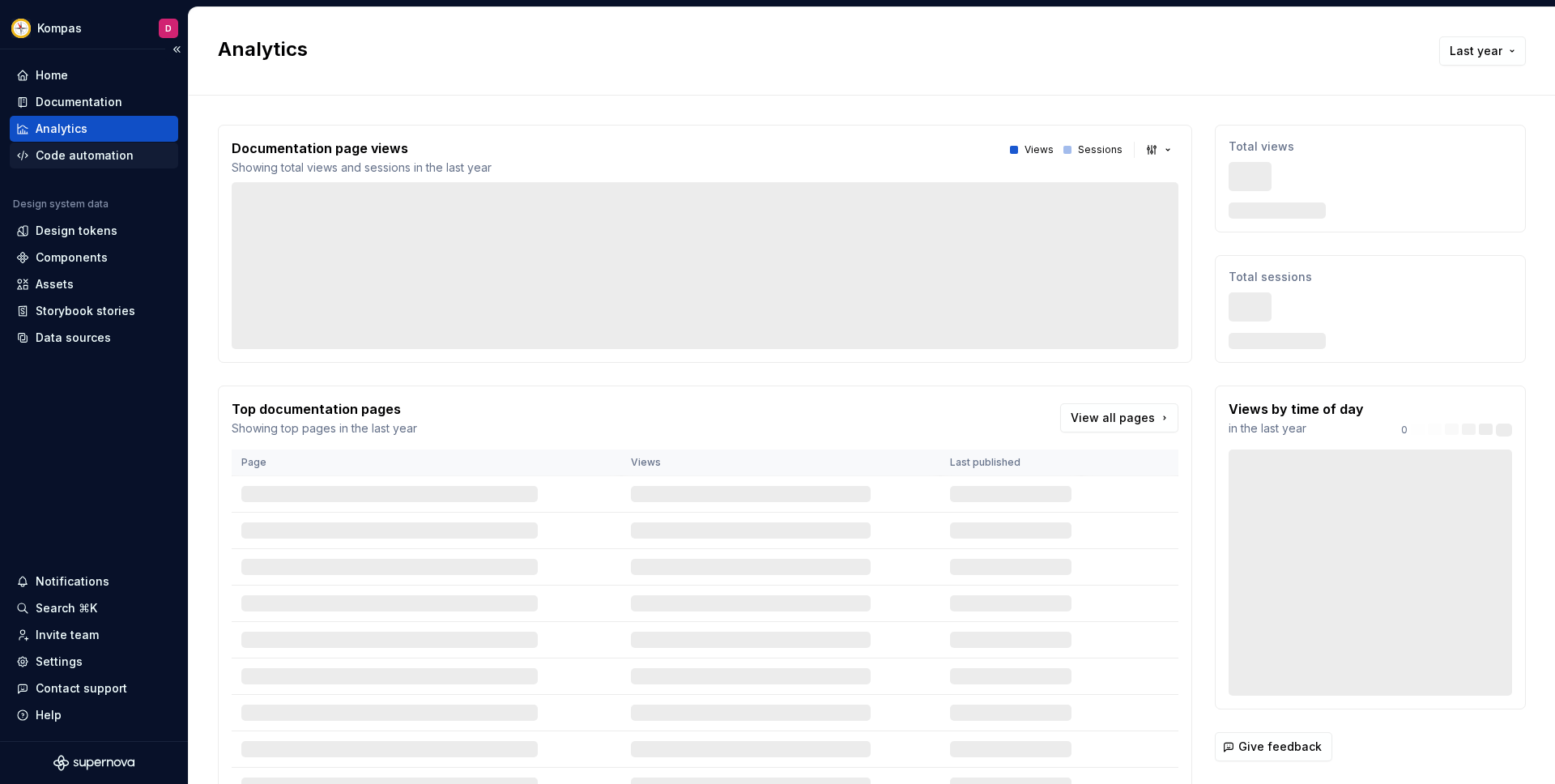
click at [89, 154] on div "Code automation" at bounding box center [84, 155] width 98 height 16
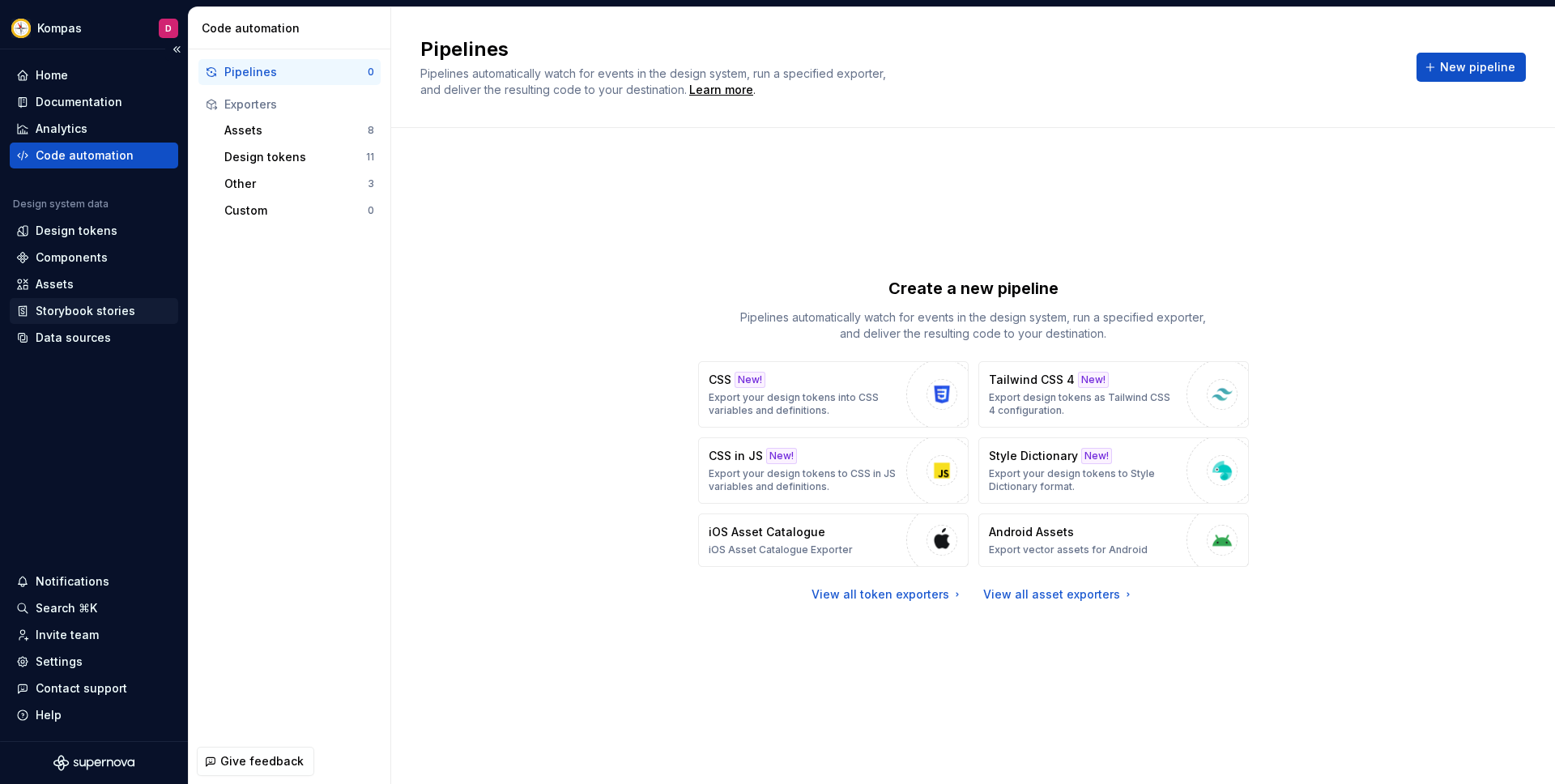
click at [82, 304] on div "Storybook stories" at bounding box center [85, 311] width 100 height 16
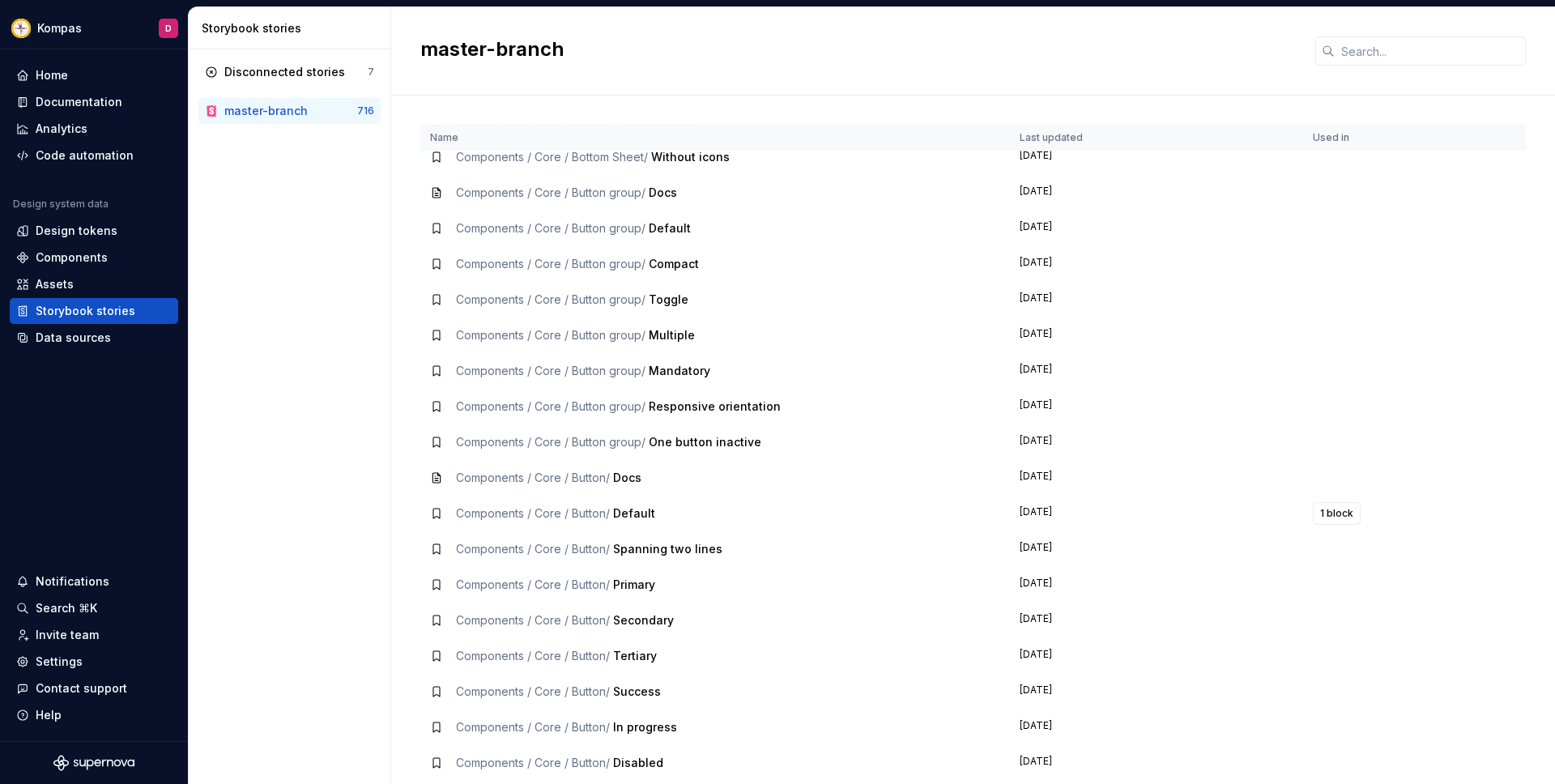
scroll to position [972, 0]
click at [623, 231] on span "Components / Core / Button group /" at bounding box center [550, 231] width 190 height 14
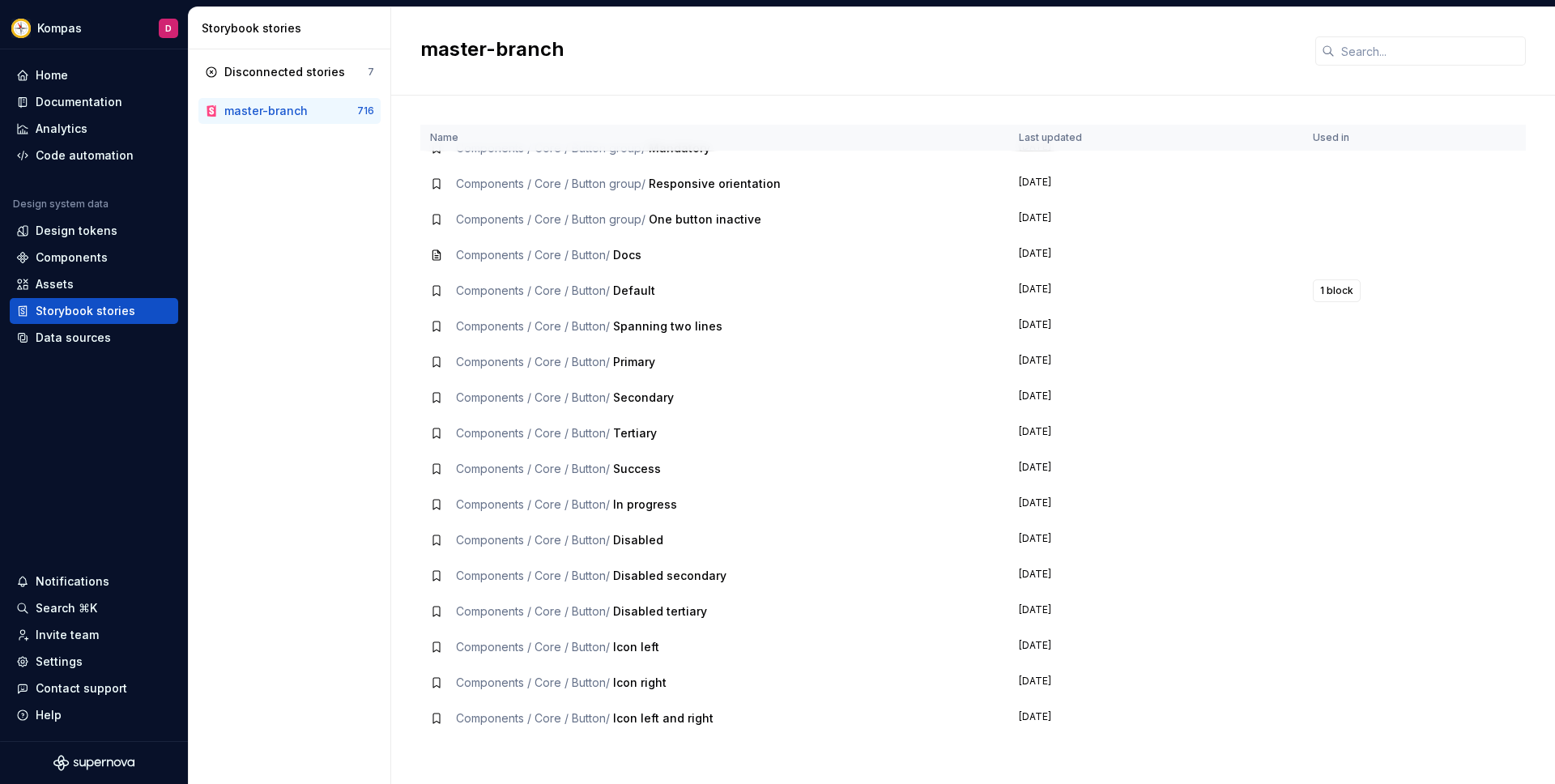
scroll to position [1200, 0]
click at [1335, 287] on span "1 block" at bounding box center [1337, 288] width 34 height 13
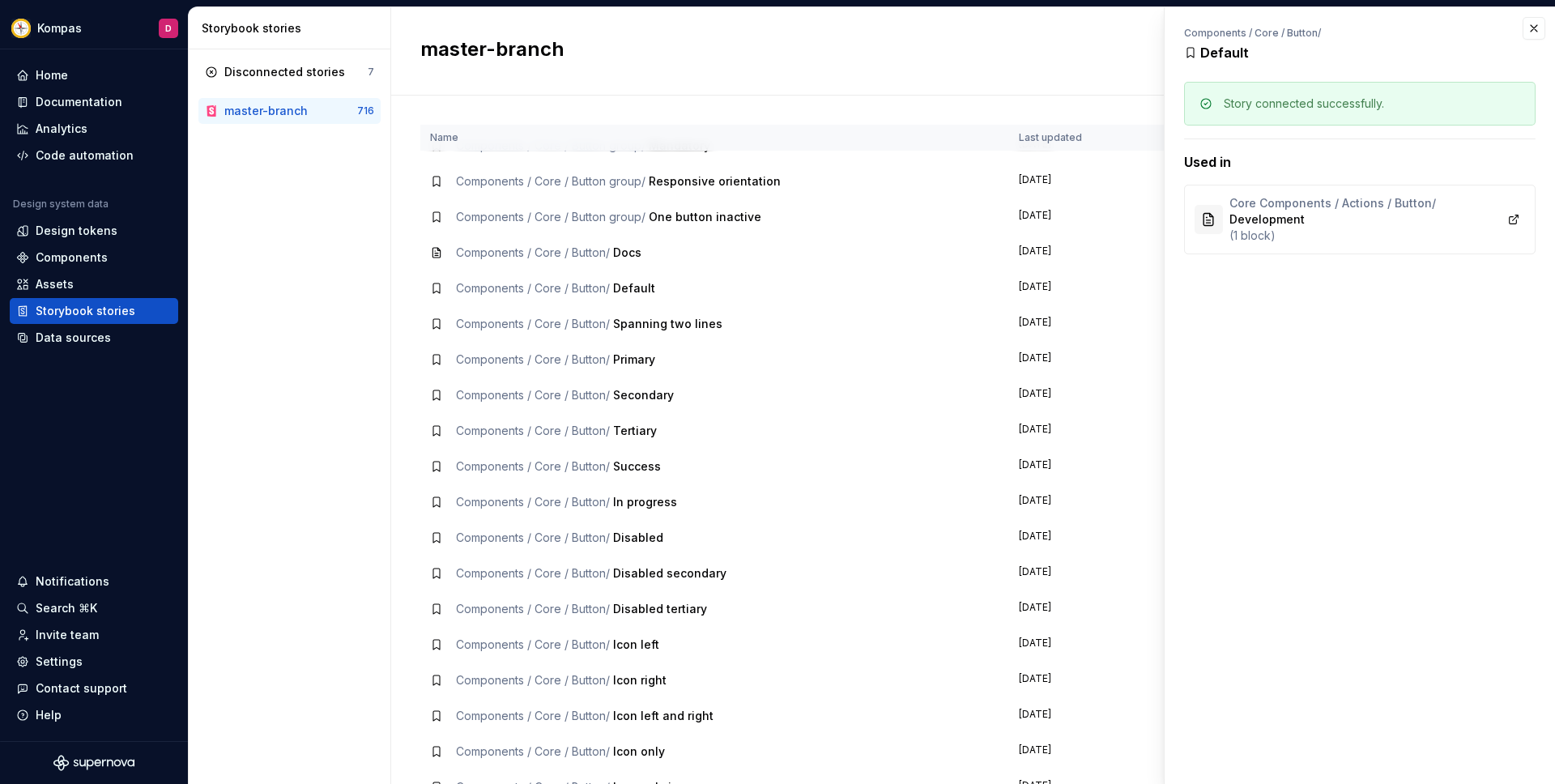
click at [1126, 294] on td "[DATE]" at bounding box center [1156, 288] width 294 height 35
click at [434, 286] on icon at bounding box center [436, 288] width 6 height 10
click at [90, 345] on div "Data sources" at bounding box center [72, 337] width 75 height 16
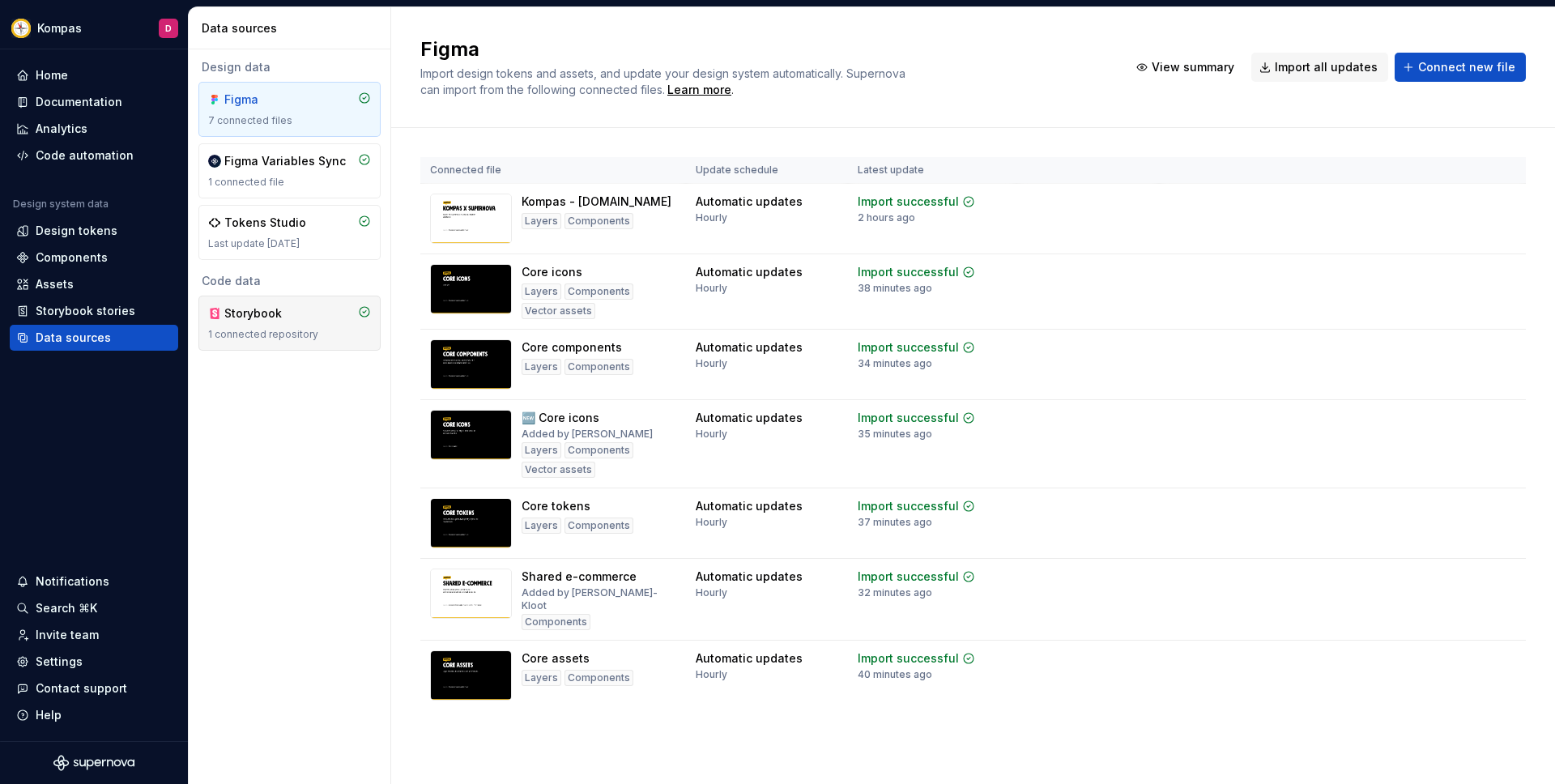
click at [294, 322] on div "Storybook 1 connected repository" at bounding box center [290, 323] width 162 height 35
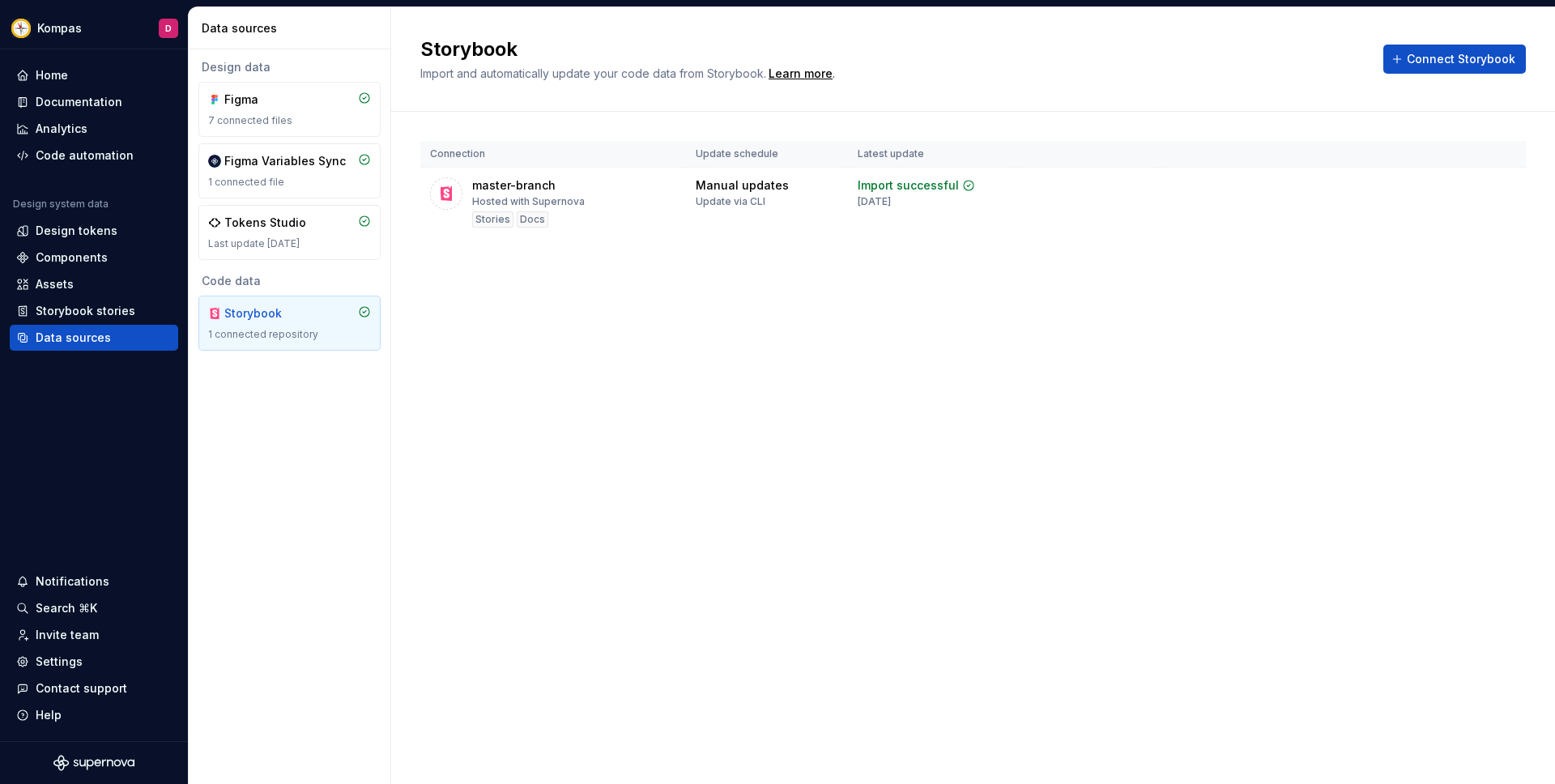
click at [298, 376] on div "Design data Figma 7 connected files Figma Variables Sync 1 connected file Token…" at bounding box center [290, 417] width 201 height 735
